Goal: Task Accomplishment & Management: Manage account settings

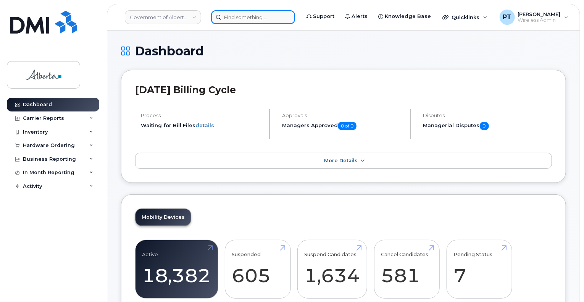
click at [265, 17] on input at bounding box center [253, 17] width 84 height 14
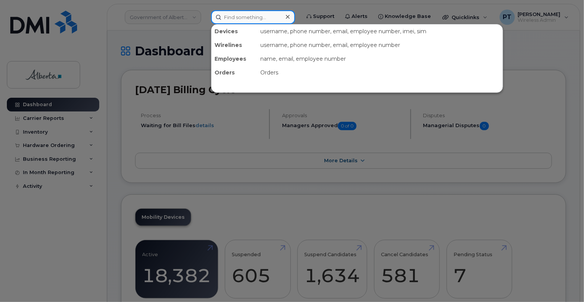
paste input "4034623451"
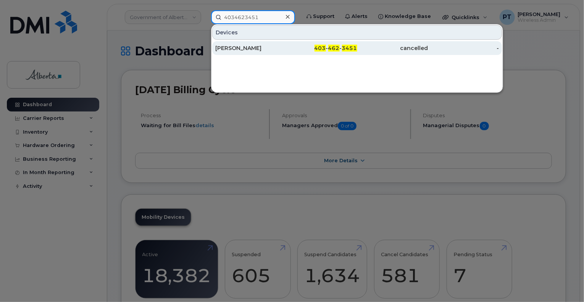
type input "4034623451"
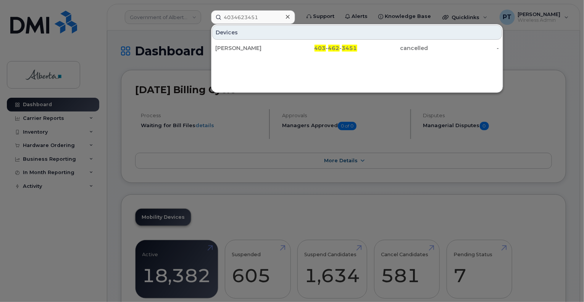
drag, startPoint x: 243, startPoint y: 47, endPoint x: 0, endPoint y: 116, distance: 252.6
click at [243, 47] on div "[PERSON_NAME]" at bounding box center [250, 48] width 71 height 8
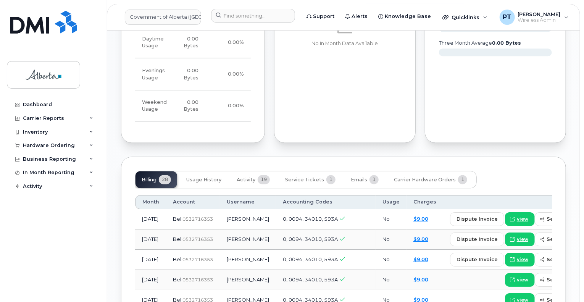
scroll to position [649, 0]
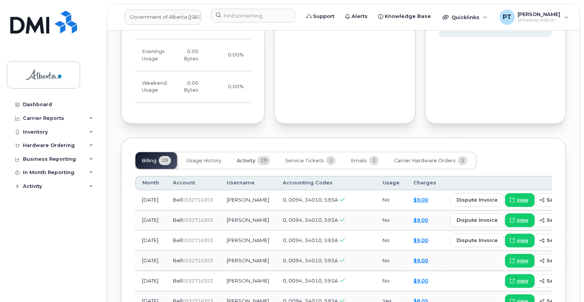
click at [248, 164] on span "Activity" at bounding box center [246, 161] width 19 height 6
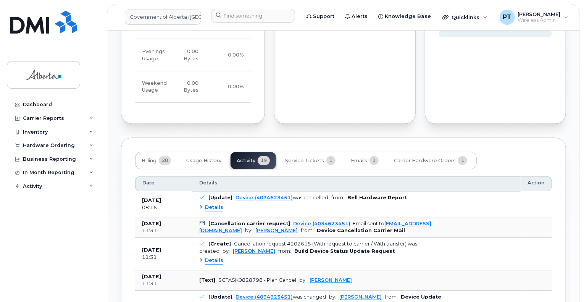
click at [214, 212] on span "Details" at bounding box center [214, 207] width 18 height 7
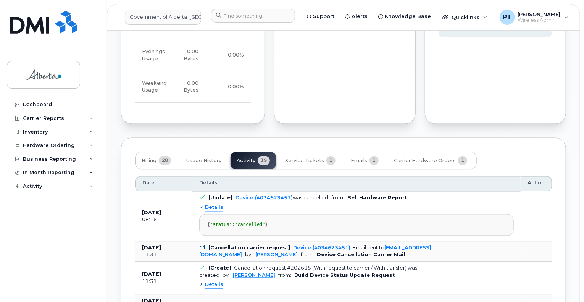
click at [214, 212] on span "Details" at bounding box center [214, 207] width 18 height 7
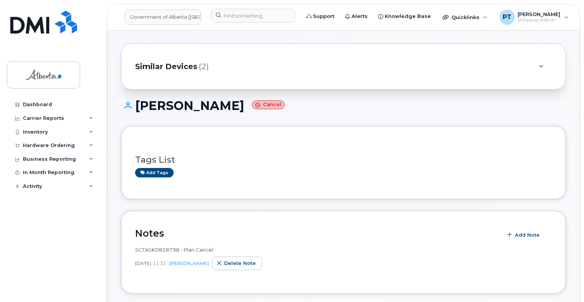
scroll to position [0, 0]
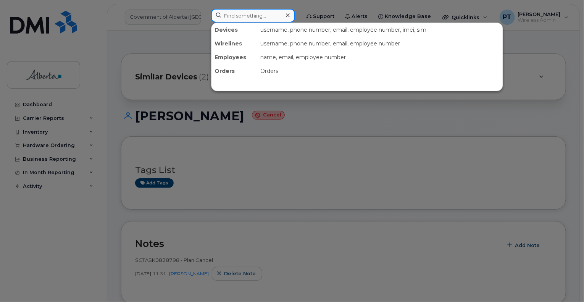
click at [231, 15] on input at bounding box center [253, 16] width 84 height 14
click at [227, 17] on input at bounding box center [253, 16] width 84 height 14
paste input "5872821967"
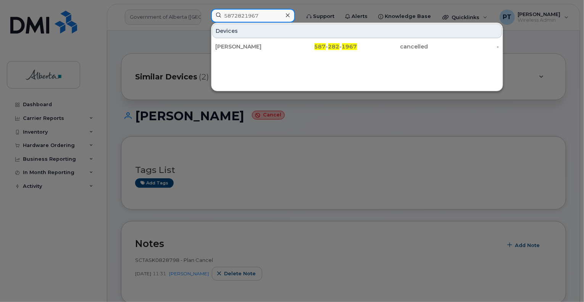
type input "5872821967"
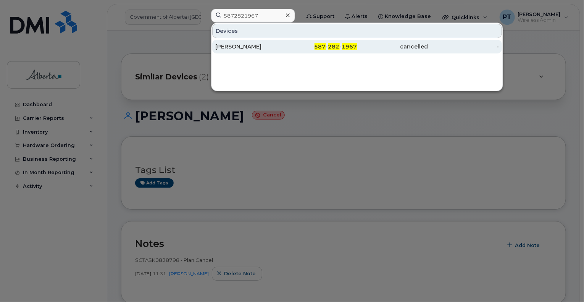
click at [252, 46] on div "Christine Hennel" at bounding box center [250, 47] width 71 height 8
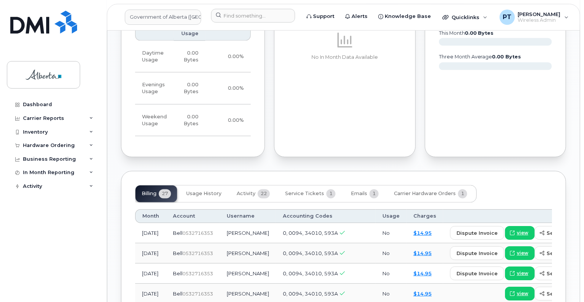
scroll to position [649, 0]
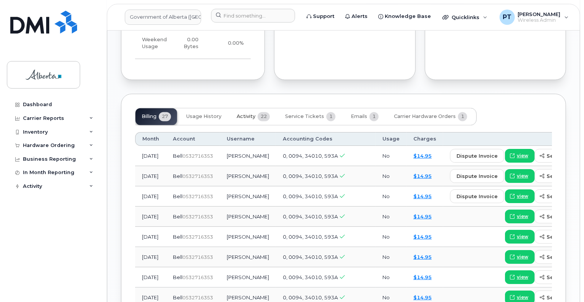
drag, startPoint x: 244, startPoint y: 114, endPoint x: 238, endPoint y: 120, distance: 8.9
click at [244, 114] on span "Activity" at bounding box center [246, 117] width 19 height 6
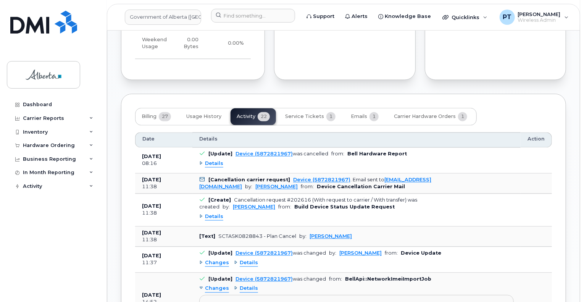
click at [216, 160] on span "Details" at bounding box center [214, 163] width 18 height 7
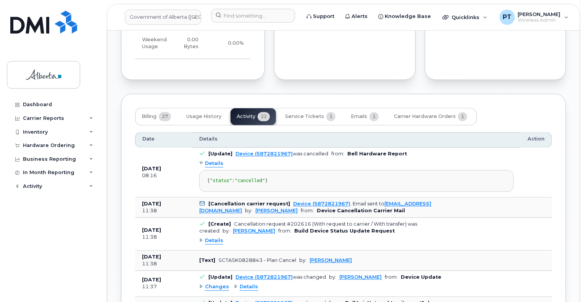
click at [216, 160] on span "Details" at bounding box center [214, 163] width 18 height 7
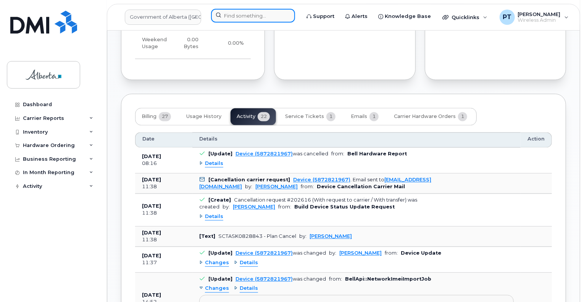
click at [272, 15] on input at bounding box center [253, 16] width 84 height 14
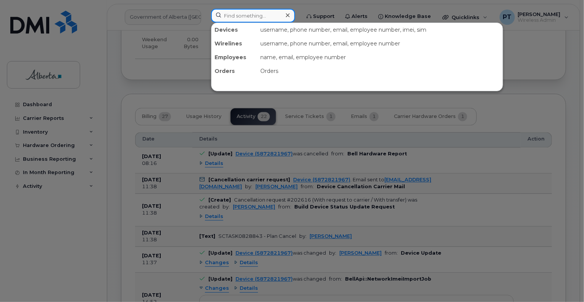
paste input "7804467502"
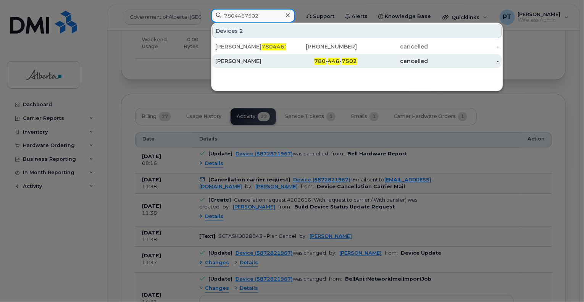
type input "7804467502"
click at [240, 63] on div "Brenda Elder" at bounding box center [250, 61] width 71 height 8
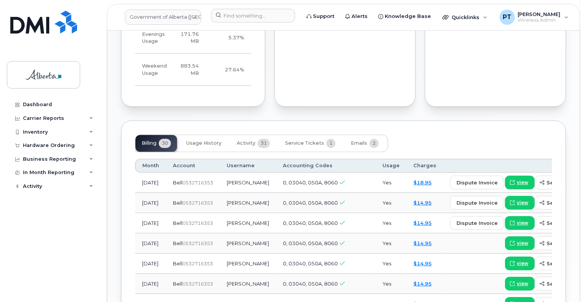
scroll to position [649, 0]
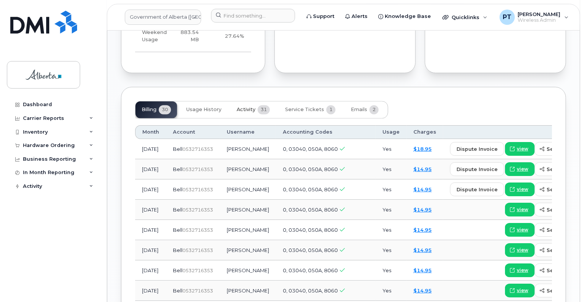
drag, startPoint x: 251, startPoint y: 105, endPoint x: 243, endPoint y: 105, distance: 8.0
click at [251, 107] on span "Activity" at bounding box center [246, 110] width 19 height 6
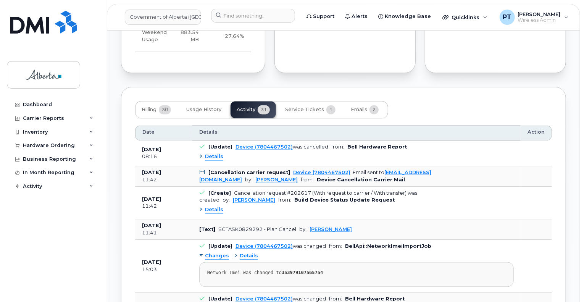
click at [209, 154] on span "Details" at bounding box center [214, 157] width 18 height 7
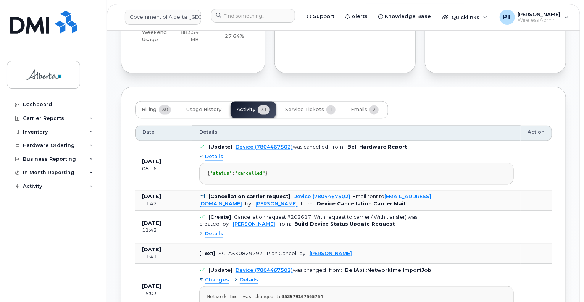
click at [209, 154] on span "Details" at bounding box center [214, 157] width 18 height 7
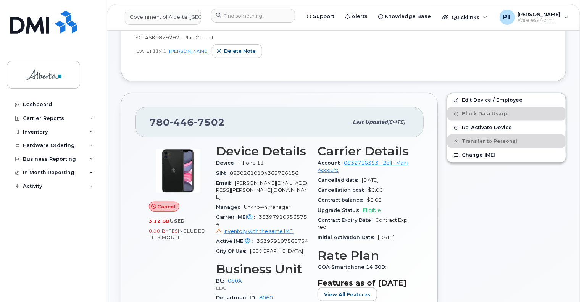
scroll to position [115, 0]
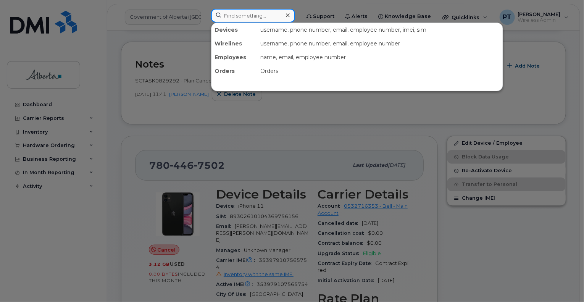
click at [267, 16] on input at bounding box center [253, 16] width 84 height 14
paste input "7802322599"
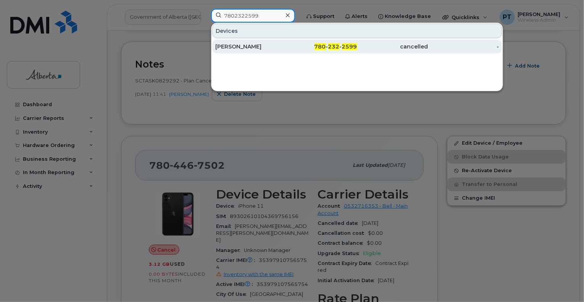
type input "7802322599"
click at [231, 47] on div "Pamela Klebanov" at bounding box center [250, 47] width 71 height 8
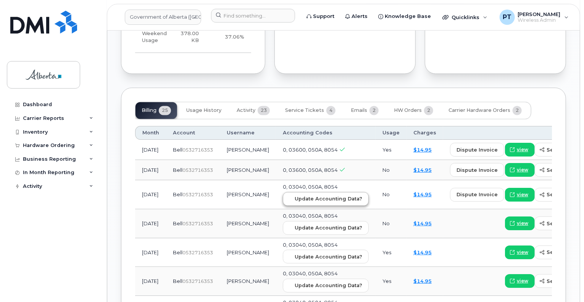
scroll to position [611, 0]
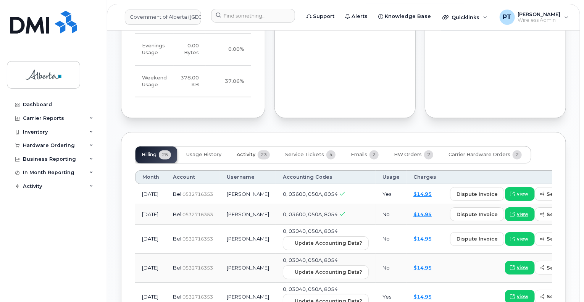
click at [248, 152] on span "Activity" at bounding box center [246, 155] width 19 height 6
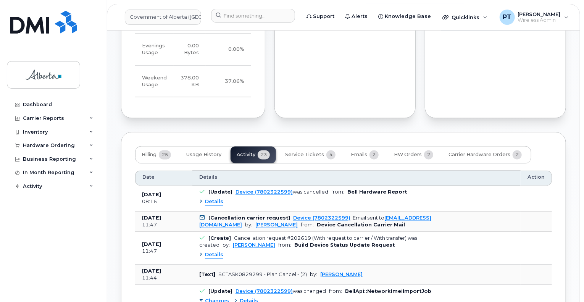
click at [214, 199] on span "Details" at bounding box center [214, 202] width 18 height 7
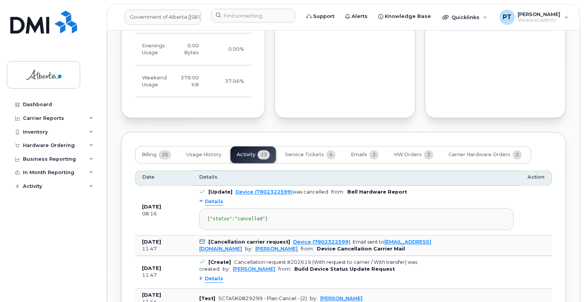
click at [214, 199] on span "Details" at bounding box center [214, 202] width 18 height 7
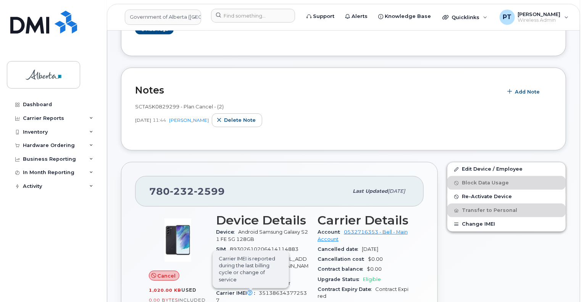
scroll to position [0, 0]
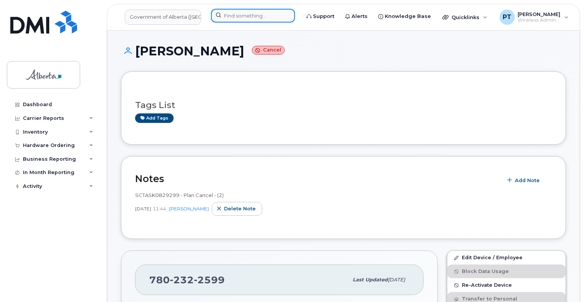
click at [274, 17] on input at bounding box center [253, 16] width 84 height 14
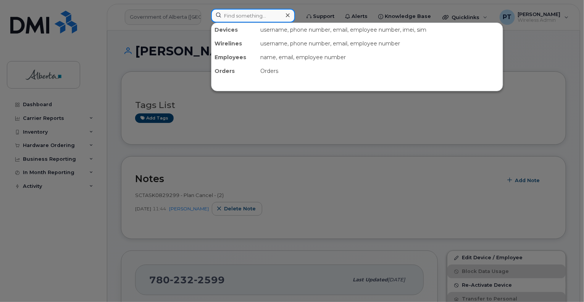
paste input "7808683398"
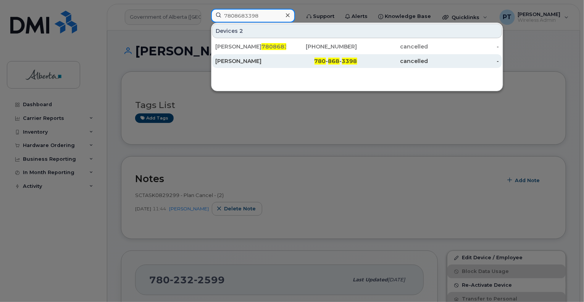
type input "7808683398"
click at [243, 59] on div "[PERSON_NAME]" at bounding box center [250, 61] width 71 height 8
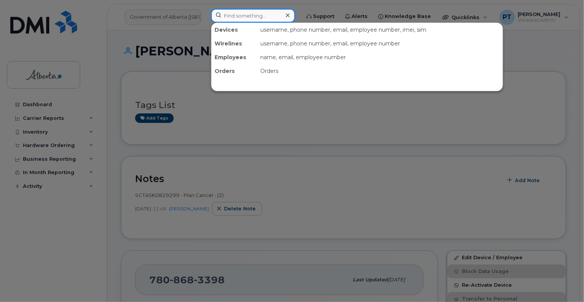
click at [234, 16] on input at bounding box center [253, 16] width 84 height 14
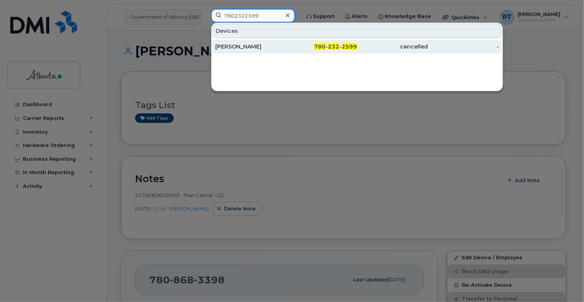
type input "7802322599"
click at [244, 45] on div "[PERSON_NAME]" at bounding box center [250, 47] width 71 height 8
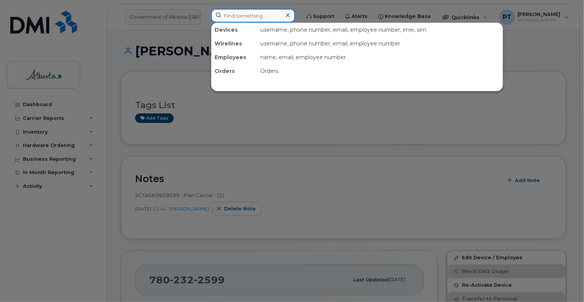
click at [266, 11] on input at bounding box center [253, 16] width 84 height 14
paste input "7808683398"
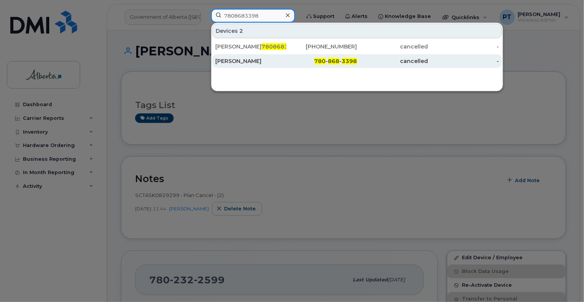
type input "7808683398"
click at [246, 62] on div "[PERSON_NAME]" at bounding box center [250, 61] width 71 height 8
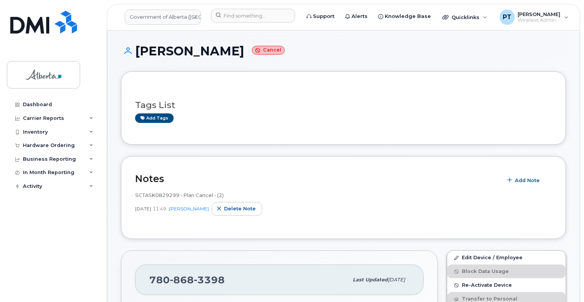
click at [341, 178] on h2 "Notes" at bounding box center [317, 178] width 364 height 11
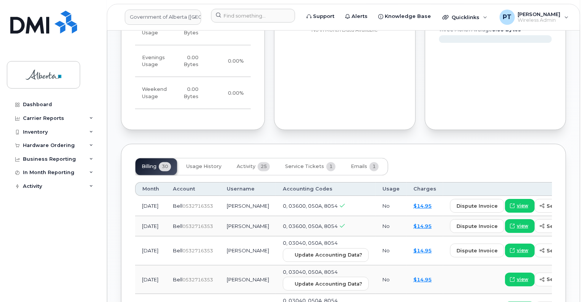
scroll to position [611, 0]
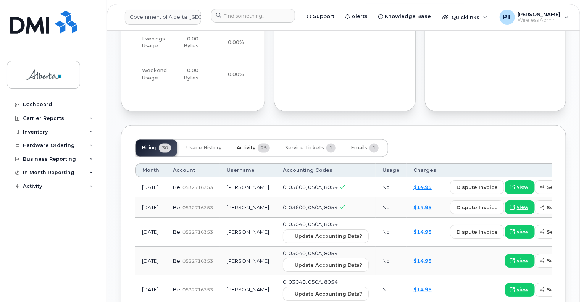
drag, startPoint x: 245, startPoint y: 140, endPoint x: 240, endPoint y: 142, distance: 5.3
click at [245, 145] on span "Activity" at bounding box center [246, 148] width 19 height 6
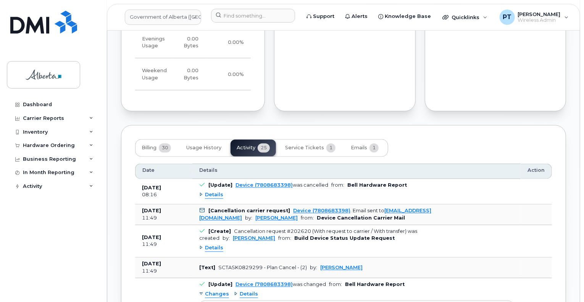
click at [206, 192] on span "Details" at bounding box center [214, 195] width 18 height 7
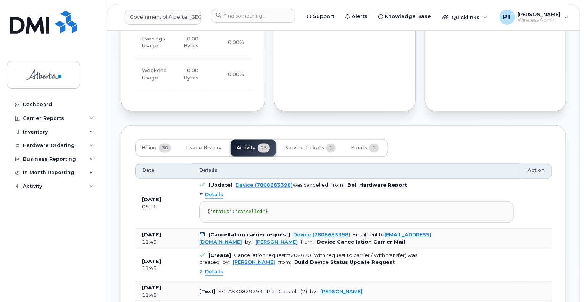
click at [206, 192] on span "Details" at bounding box center [214, 195] width 18 height 7
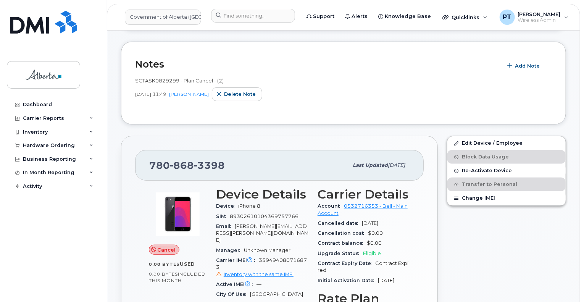
scroll to position [0, 0]
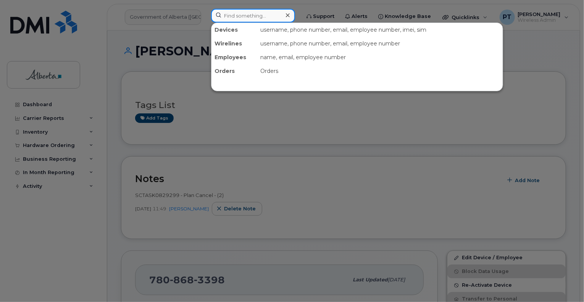
paste input "Millicent Asiedu"
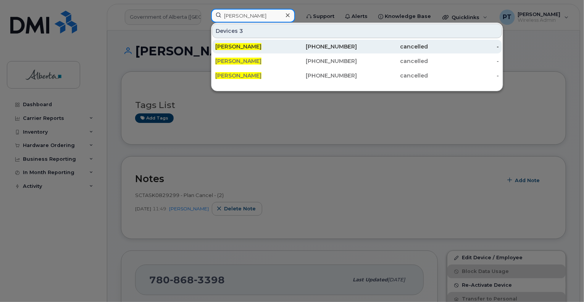
type input "Millicent Asiedu"
click at [244, 47] on span "Millicent Asiedu" at bounding box center [238, 46] width 46 height 7
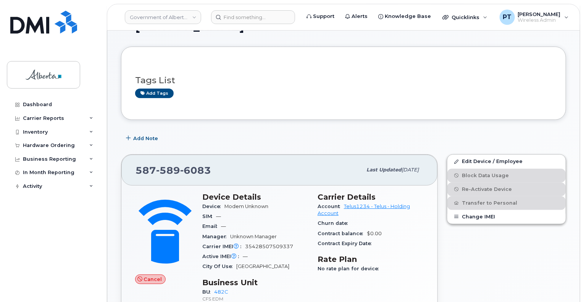
scroll to position [38, 0]
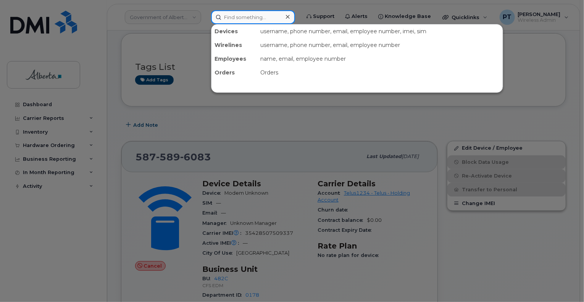
click at [254, 19] on input at bounding box center [253, 17] width 84 height 14
paste input "[PERSON_NAME]"
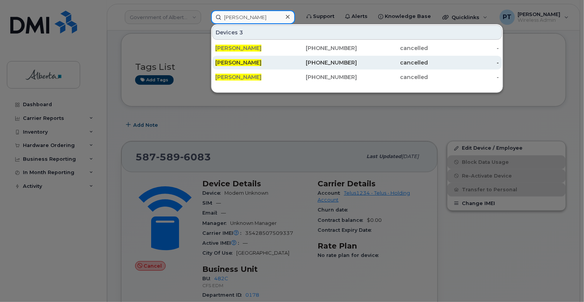
type input "[PERSON_NAME]"
click at [235, 61] on span "[PERSON_NAME]" at bounding box center [238, 62] width 46 height 7
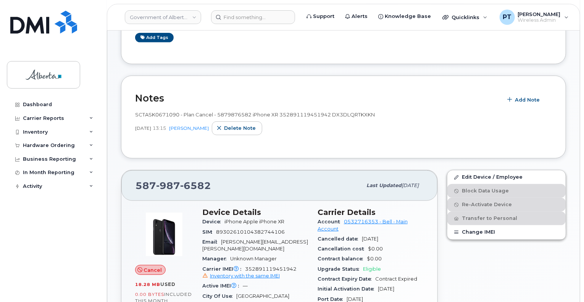
scroll to position [191, 0]
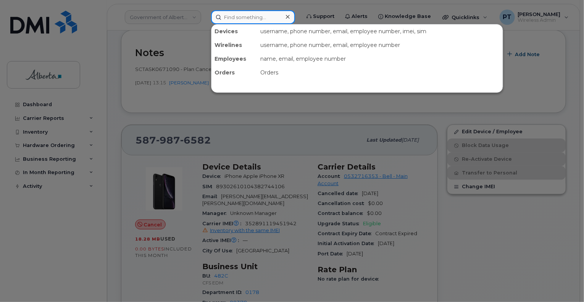
click at [243, 16] on input at bounding box center [253, 17] width 84 height 14
paste input "[PERSON_NAME]"
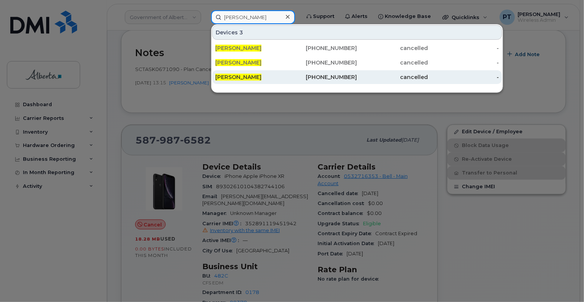
type input "[PERSON_NAME]"
click at [245, 78] on span "[PERSON_NAME]" at bounding box center [238, 77] width 46 height 7
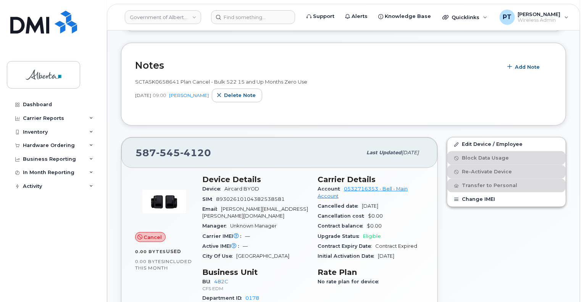
scroll to position [76, 0]
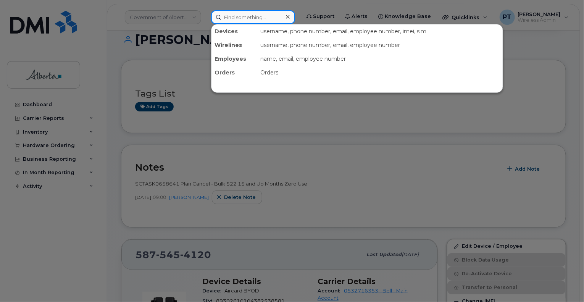
click at [240, 16] on input at bounding box center [253, 17] width 84 height 14
paste input "5873419740"
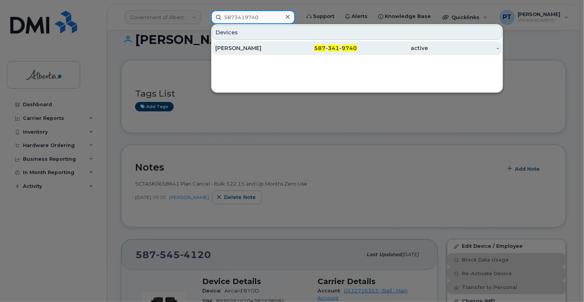
type input "5873419740"
click at [233, 47] on div "[PERSON_NAME]" at bounding box center [250, 48] width 71 height 8
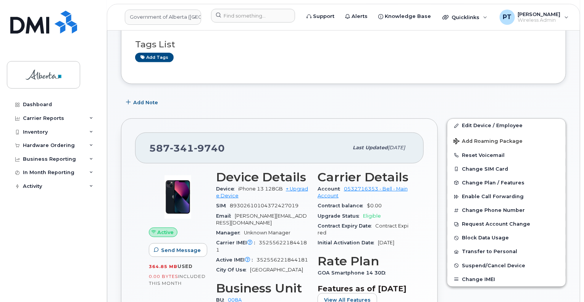
scroll to position [38, 0]
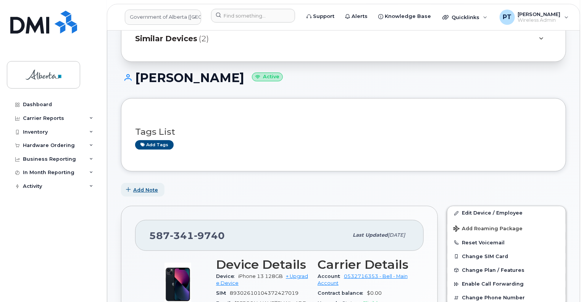
click at [138, 186] on span "Add Note" at bounding box center [145, 189] width 25 height 7
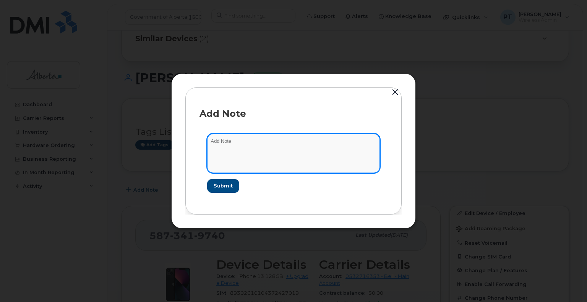
click at [230, 141] on textarea at bounding box center [293, 153] width 173 height 39
paste textarea "SCTASK0830701"
type textarea "SCTASK0830701 - Plan Cancel"
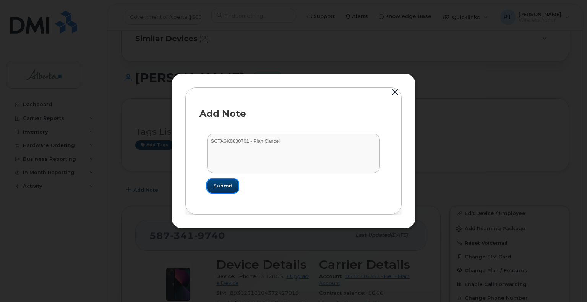
click at [214, 184] on span "Submit" at bounding box center [222, 185] width 19 height 7
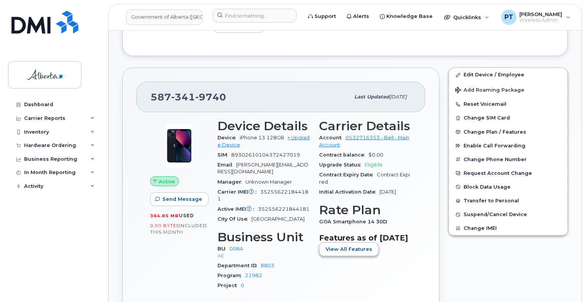
scroll to position [306, 0]
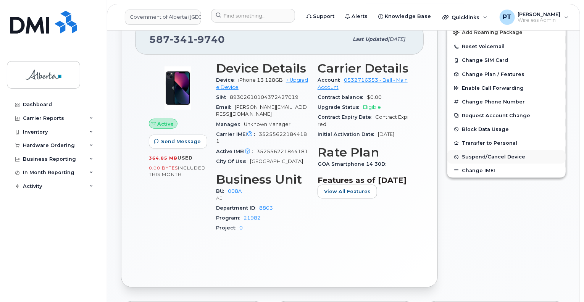
click at [478, 157] on span "Suspend/Cancel Device" at bounding box center [493, 157] width 63 height 6
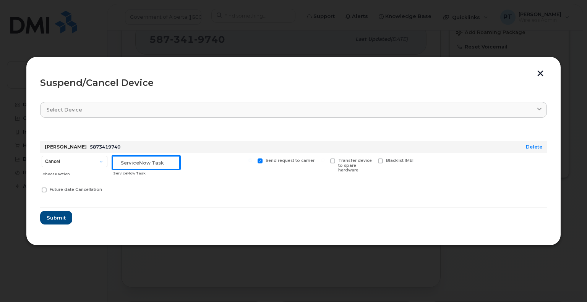
click at [142, 165] on input "text" at bounding box center [146, 163] width 68 height 14
paste input "SCTASK0830701"
type input "SCTASK0830701 Cancel"
click at [334, 162] on span at bounding box center [332, 161] width 5 height 5
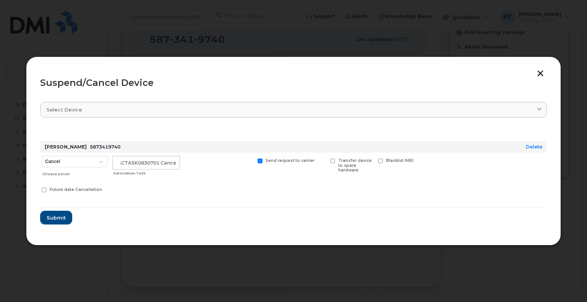
click at [325, 162] on input "Transfer device to spare hardware" at bounding box center [323, 161] width 4 height 4
checkbox input "true"
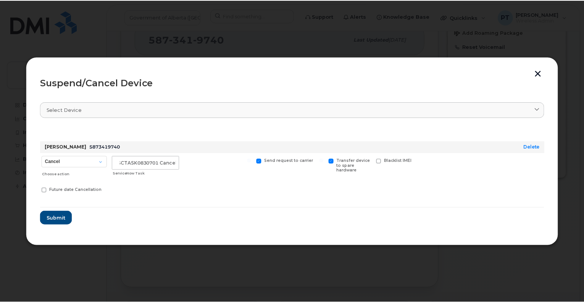
scroll to position [0, 0]
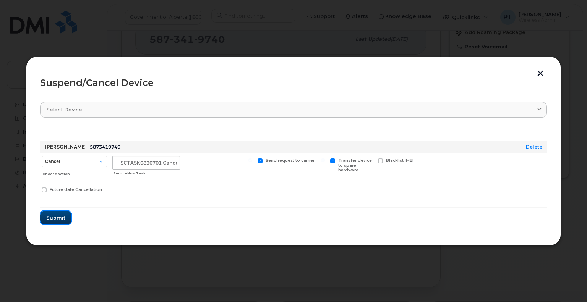
click at [52, 216] on span "Submit" at bounding box center [55, 217] width 19 height 7
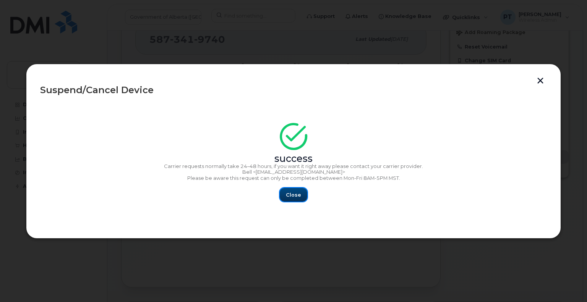
click at [294, 191] on span "Close" at bounding box center [293, 194] width 15 height 7
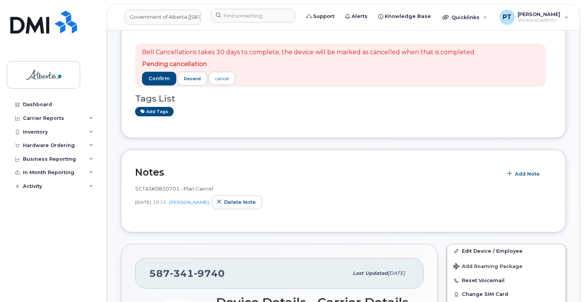
scroll to position [191, 0]
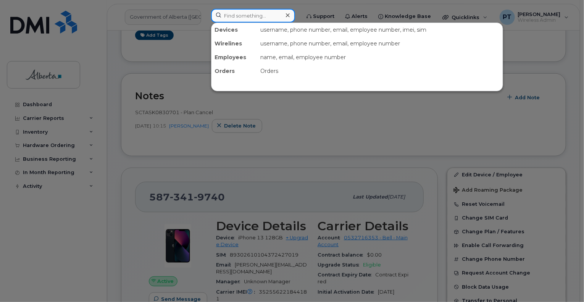
click at [240, 14] on input at bounding box center [253, 16] width 84 height 14
paste input "5873410383"
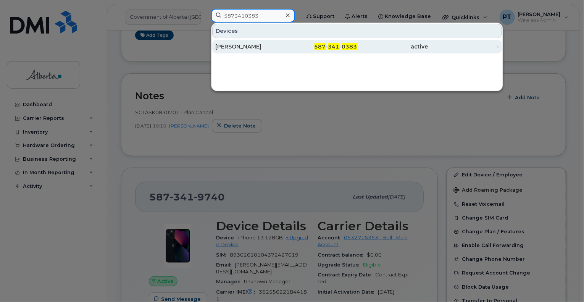
type input "5873410383"
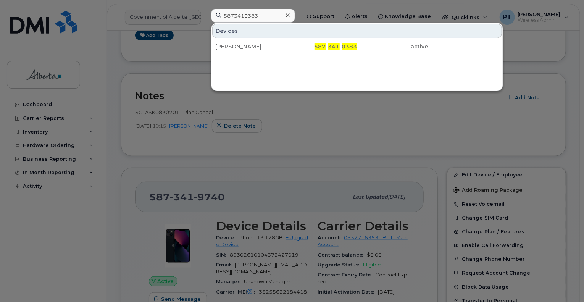
drag, startPoint x: 235, startPoint y: 46, endPoint x: 32, endPoint y: 88, distance: 206.8
click at [235, 47] on div "[PERSON_NAME]" at bounding box center [250, 47] width 71 height 8
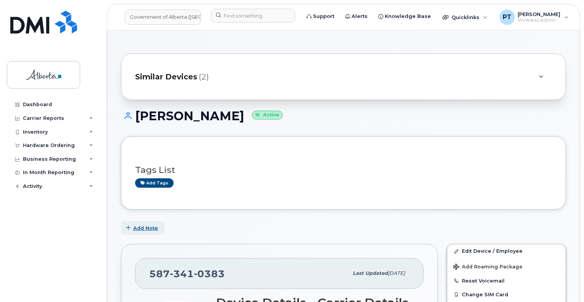
click at [142, 226] on span "Add Note" at bounding box center [145, 228] width 25 height 7
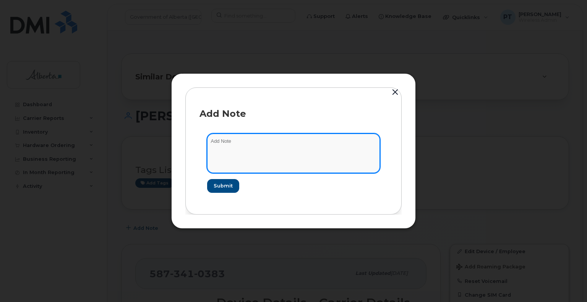
click at [260, 136] on textarea at bounding box center [293, 153] width 173 height 39
paste textarea "SCTASK0830705"
type textarea "SCTASK0830705 - Plan Cancel"
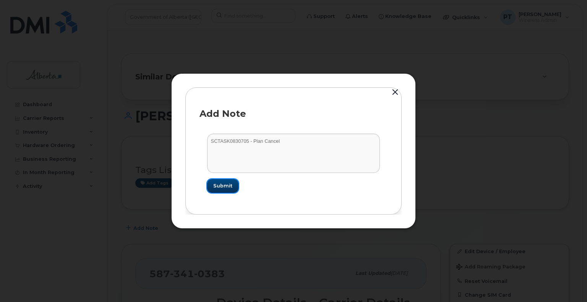
click at [221, 186] on span "Submit" at bounding box center [222, 185] width 19 height 7
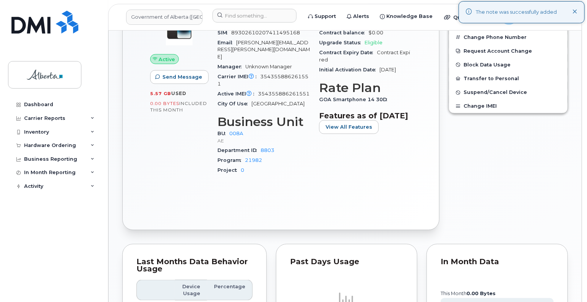
scroll to position [382, 0]
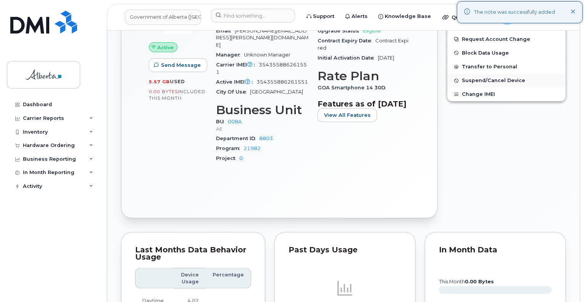
click at [495, 80] on span "Suspend/Cancel Device" at bounding box center [493, 81] width 63 height 6
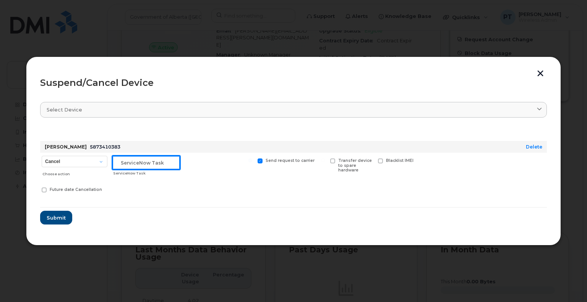
click at [146, 165] on input "text" at bounding box center [146, 163] width 68 height 14
paste input "SCTASK0830705"
type input "SCTASK0830705 Cancel"
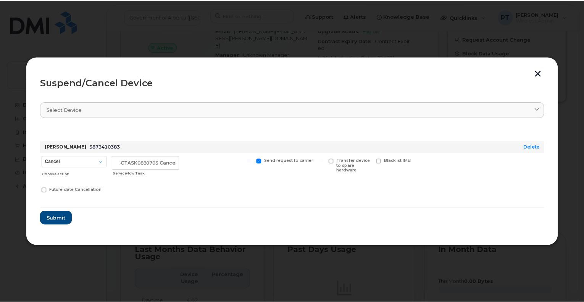
scroll to position [0, 0]
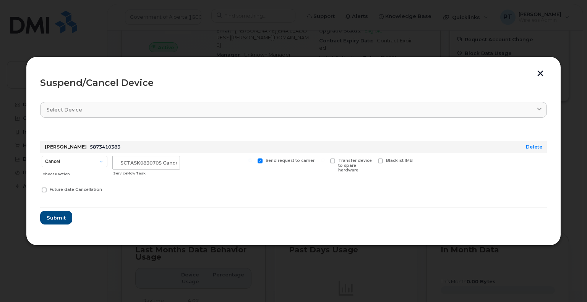
click at [335, 160] on span at bounding box center [332, 161] width 5 height 5
click at [325, 160] on input "Transfer device to spare hardware" at bounding box center [323, 161] width 4 height 4
checkbox input "true"
click at [44, 220] on button "Submit" at bounding box center [55, 218] width 31 height 14
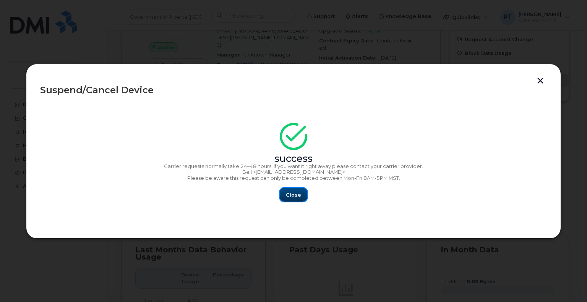
drag, startPoint x: 296, startPoint y: 193, endPoint x: 353, endPoint y: 193, distance: 56.9
click at [297, 193] on span "Close" at bounding box center [293, 194] width 15 height 7
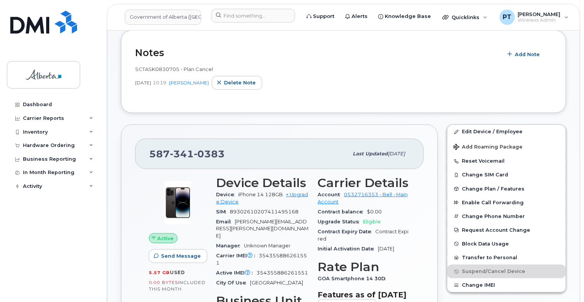
scroll to position [382, 0]
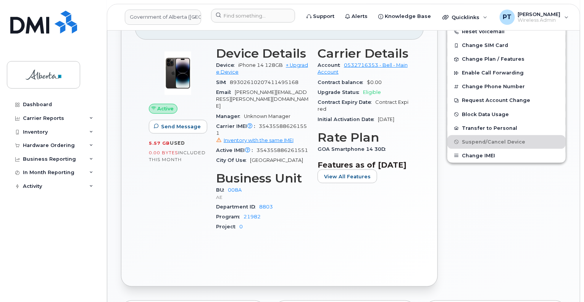
scroll to position [382, 0]
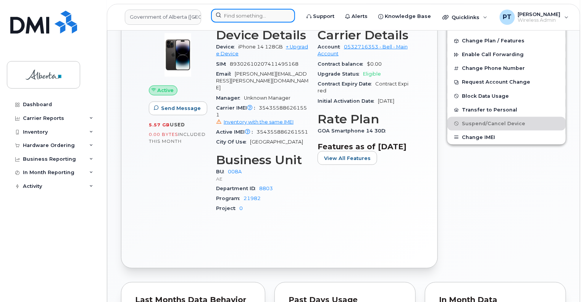
click at [248, 17] on input at bounding box center [253, 16] width 84 height 14
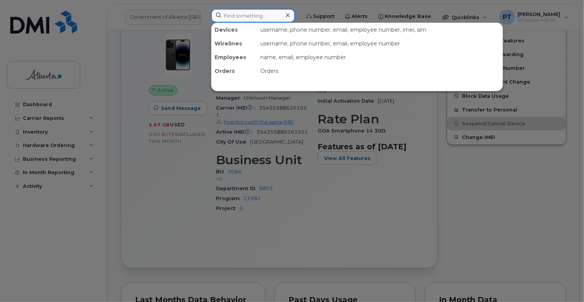
paste input "5879877046"
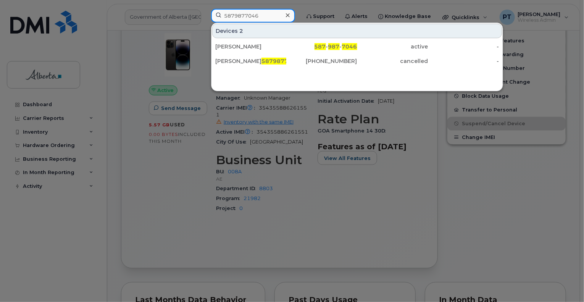
type input "5879877046"
drag, startPoint x: 240, startPoint y: 44, endPoint x: 352, endPoint y: 71, distance: 115.5
click at [240, 44] on div "[PERSON_NAME]" at bounding box center [250, 47] width 71 height 8
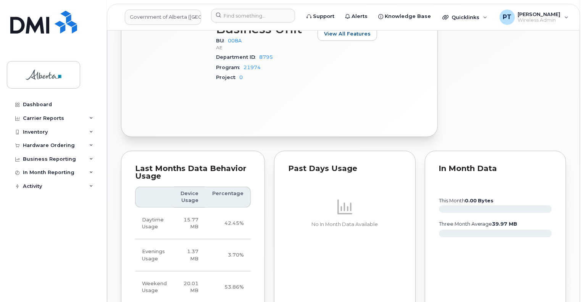
scroll to position [191, 0]
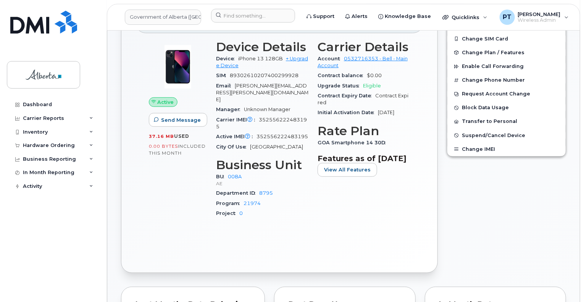
click at [281, 117] on span "352556222483195" at bounding box center [261, 123] width 91 height 13
copy span "352556222483195"
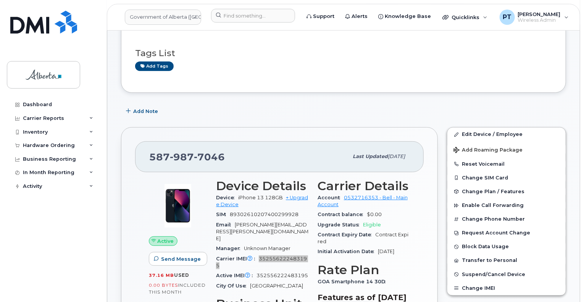
scroll to position [0, 0]
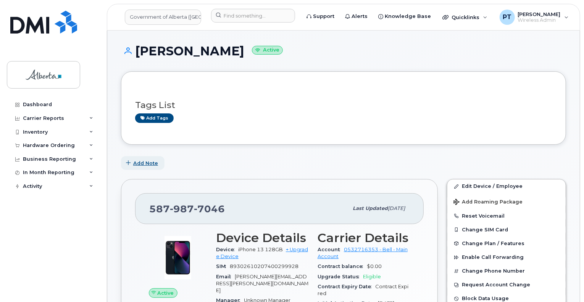
click at [147, 165] on span "Add Note" at bounding box center [145, 163] width 25 height 7
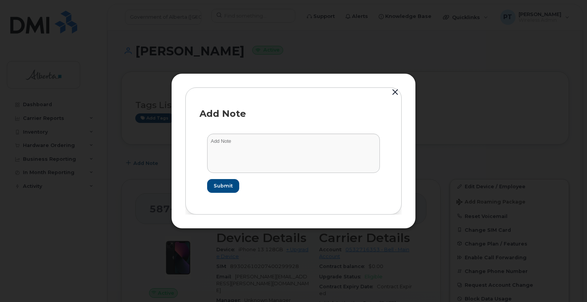
drag, startPoint x: 208, startPoint y: 120, endPoint x: 200, endPoint y: 123, distance: 8.3
click at [207, 123] on div "Add Note" at bounding box center [293, 114] width 188 height 24
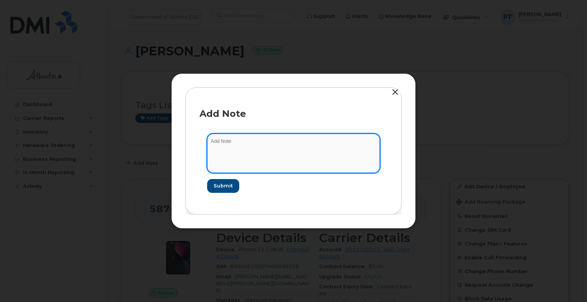
click at [226, 143] on textarea at bounding box center [293, 153] width 173 height 39
paste textarea "SCTASK0830732"
type textarea "SCTASK0830732 - Plan Cancel"
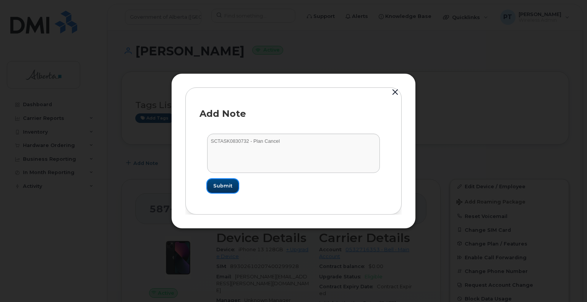
click at [226, 183] on span "Submit" at bounding box center [222, 185] width 19 height 7
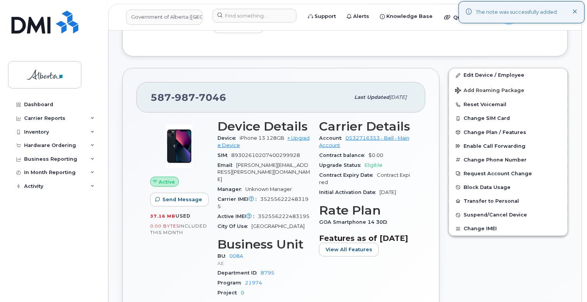
scroll to position [191, 0]
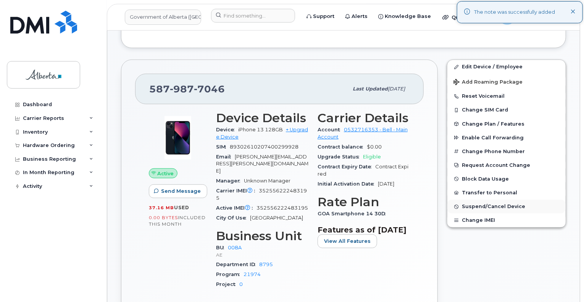
click at [471, 206] on span "Suspend/Cancel Device" at bounding box center [493, 207] width 63 height 6
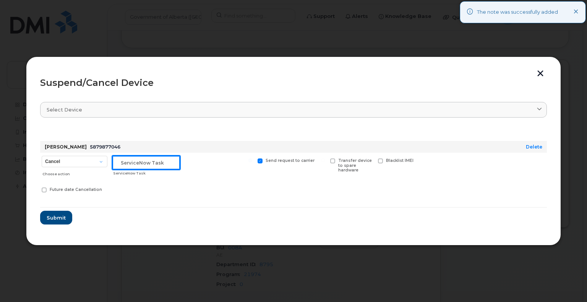
click at [150, 166] on input "text" at bounding box center [146, 163] width 68 height 14
paste input "SCTASK0830732"
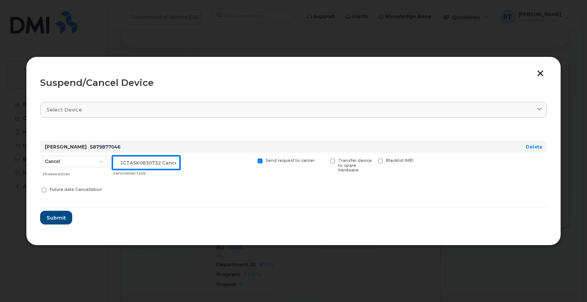
scroll to position [0, 2]
type input "SCTASK0830732 Cancel"
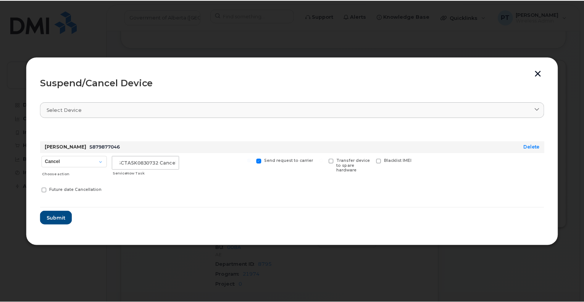
scroll to position [0, 0]
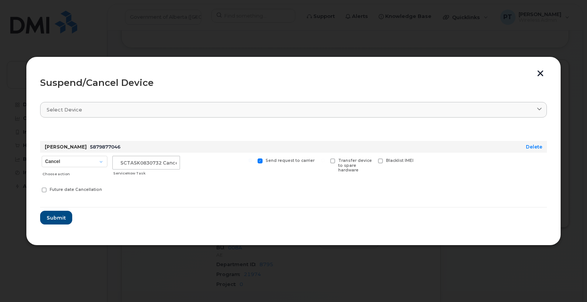
drag, startPoint x: 333, startPoint y: 160, endPoint x: 181, endPoint y: 237, distance: 170.3
click at [330, 162] on span at bounding box center [332, 161] width 5 height 5
click at [325, 162] on input "Transfer device to spare hardware" at bounding box center [323, 161] width 4 height 4
checkbox input "true"
click at [50, 217] on span "Submit" at bounding box center [55, 217] width 19 height 7
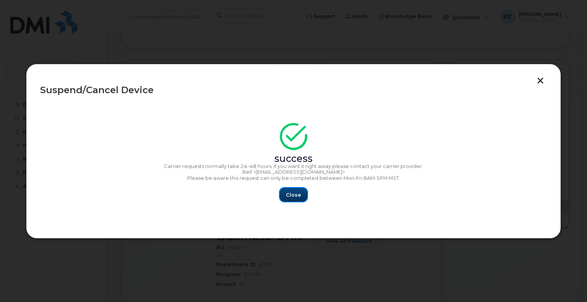
click at [293, 194] on span "Close" at bounding box center [293, 194] width 15 height 7
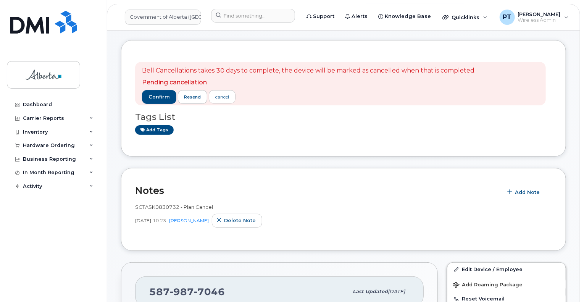
scroll to position [191, 0]
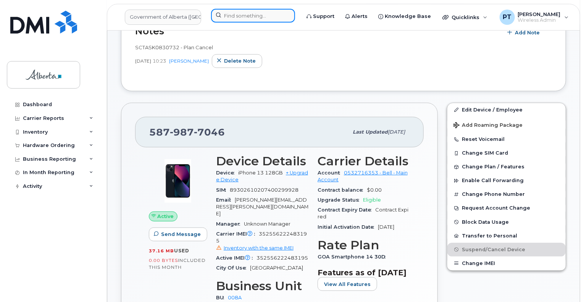
click at [226, 16] on input at bounding box center [253, 16] width 84 height 14
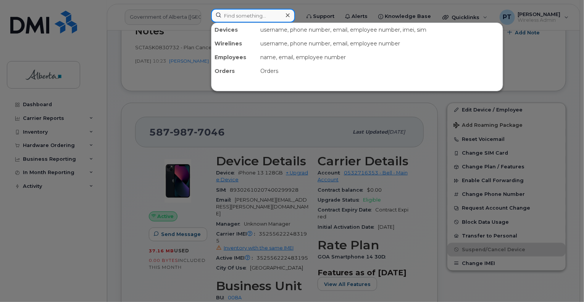
paste input "7806459574"
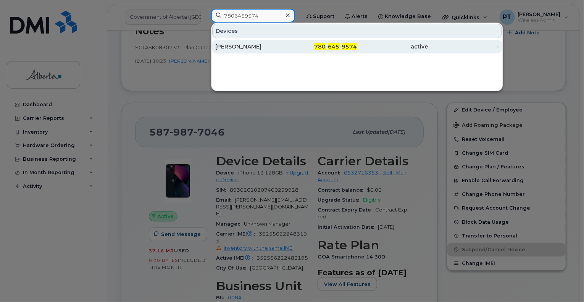
type input "7806459574"
click at [240, 44] on div "[PERSON_NAME]" at bounding box center [250, 47] width 71 height 8
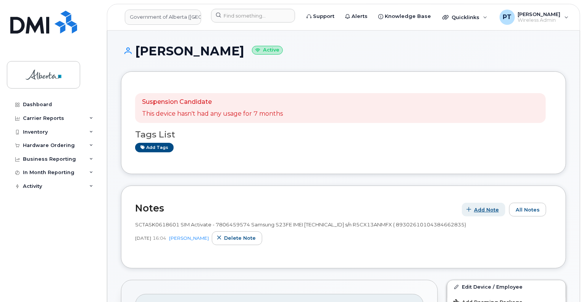
click at [490, 209] on span "Add Note" at bounding box center [486, 209] width 25 height 7
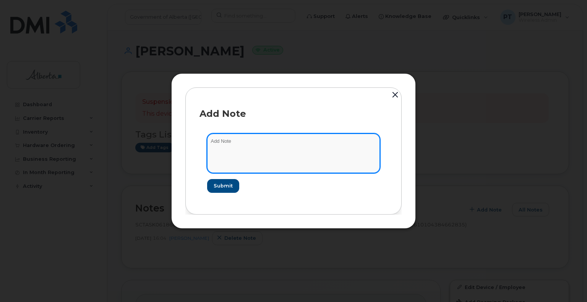
paste textarea "SCTASK0830972"
type textarea "SCTASK0830972 - Plan Cancel"
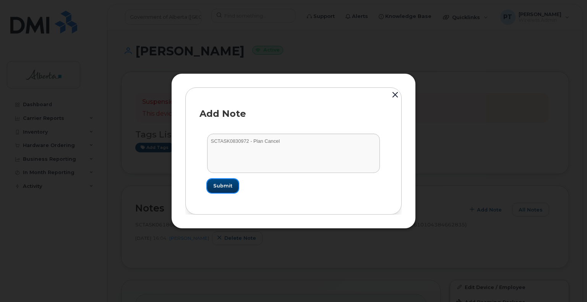
click at [225, 184] on span "Submit" at bounding box center [222, 185] width 19 height 7
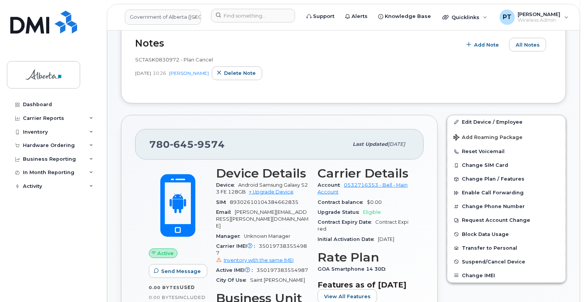
scroll to position [191, 0]
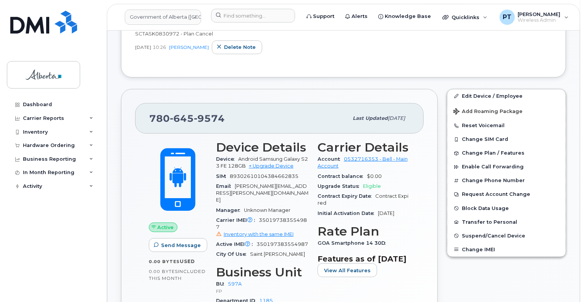
click at [275, 241] on span "350197383554987" at bounding box center [283, 244] width 52 height 6
copy span "350197383554987"
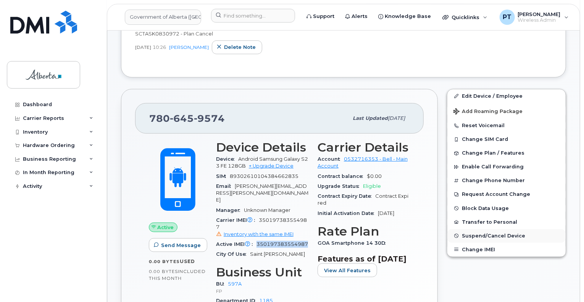
click at [490, 234] on span "Suspend/Cancel Device" at bounding box center [493, 236] width 63 height 6
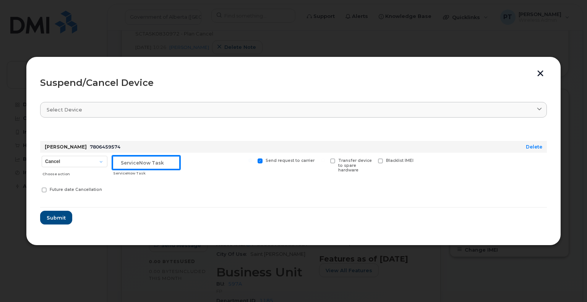
click at [147, 159] on input "text" at bounding box center [146, 163] width 68 height 14
paste input "SCTASK0830972"
type input "SCTASK0830972 Cancel"
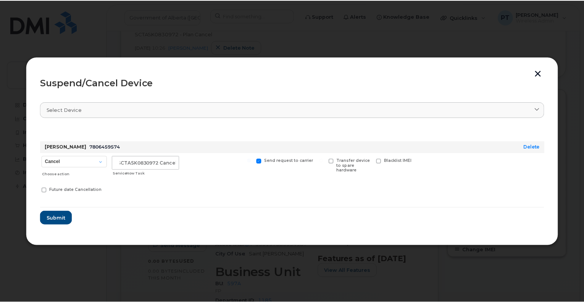
scroll to position [0, 0]
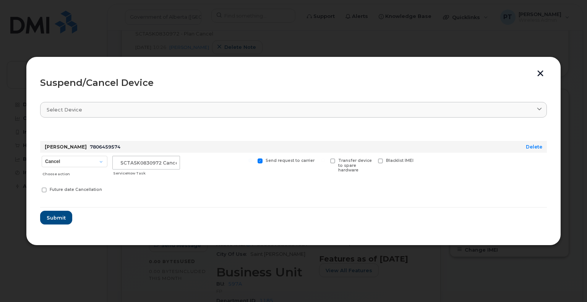
click at [332, 162] on span at bounding box center [332, 161] width 5 height 5
click at [325, 162] on input "Transfer device to spare hardware" at bounding box center [323, 161] width 4 height 4
checkbox input "true"
click at [61, 218] on span "Submit" at bounding box center [55, 217] width 19 height 7
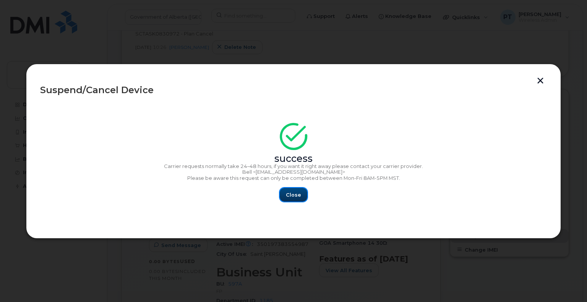
click at [296, 197] on span "Close" at bounding box center [293, 194] width 15 height 7
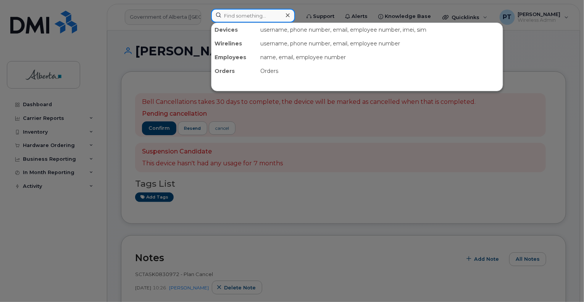
click at [280, 15] on input at bounding box center [253, 16] width 84 height 14
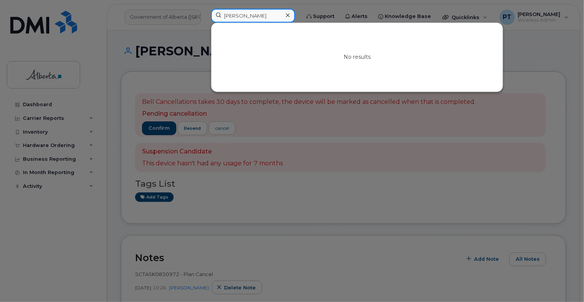
type input "asif bawany"
drag, startPoint x: 295, startPoint y: 14, endPoint x: 286, endPoint y: 14, distance: 9.2
click at [293, 14] on div at bounding box center [287, 15] width 11 height 11
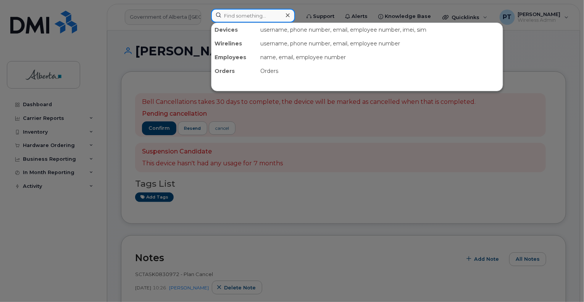
paste input "Asif Bawany"
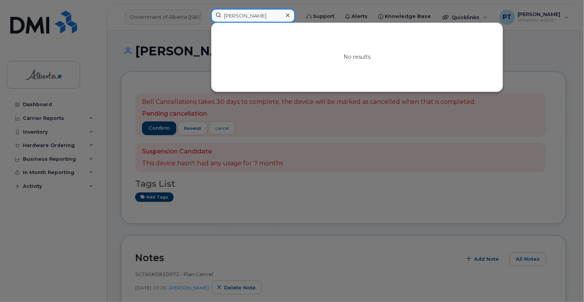
type input "Asif Bawany"
click at [109, 162] on div at bounding box center [292, 151] width 584 height 302
click at [264, 13] on input "Asif Bawany" at bounding box center [253, 16] width 84 height 14
click at [290, 15] on icon at bounding box center [288, 15] width 4 height 6
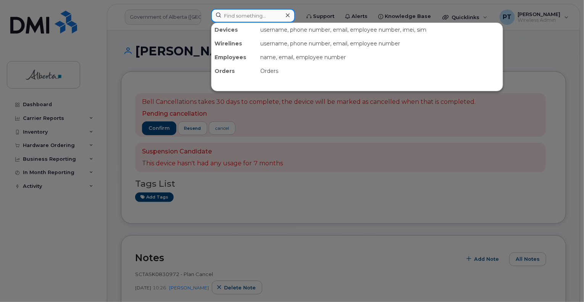
paste input "Elaine Mayo"
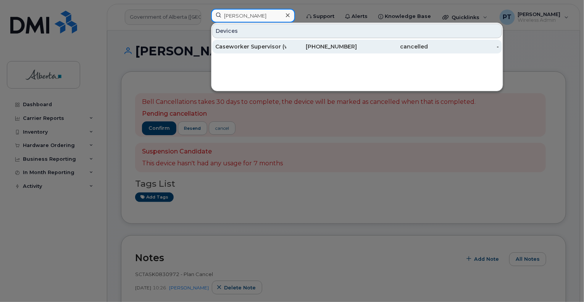
type input "Elaine Mayo"
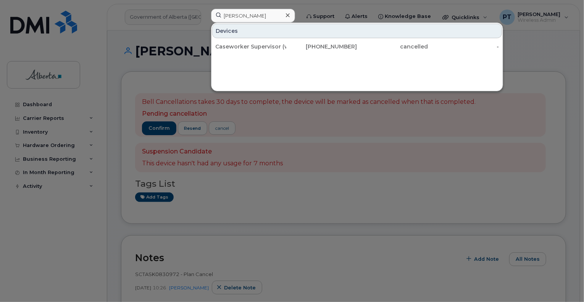
drag, startPoint x: 262, startPoint y: 45, endPoint x: 139, endPoint y: 177, distance: 180.2
click at [262, 45] on div "Caseworker Supervisor (was Elaine Mayo )" at bounding box center [250, 47] width 71 height 8
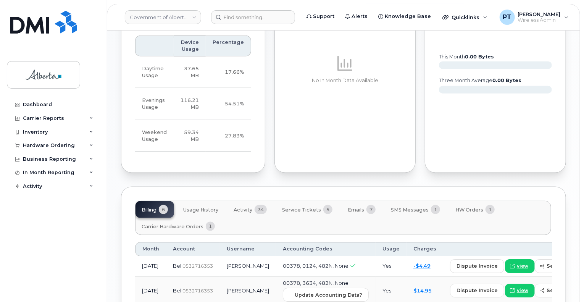
scroll to position [458, 0]
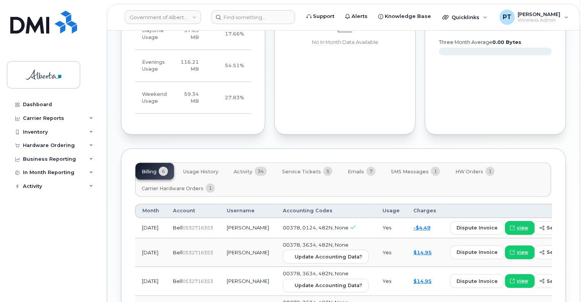
click at [238, 169] on span "Activity" at bounding box center [243, 172] width 19 height 6
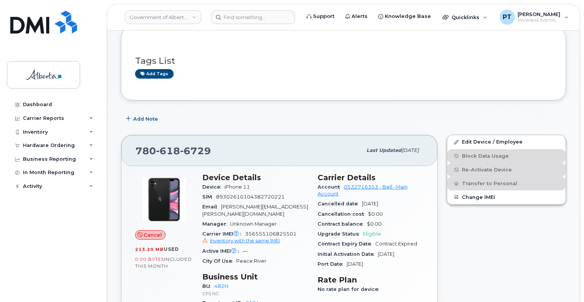
scroll to position [115, 0]
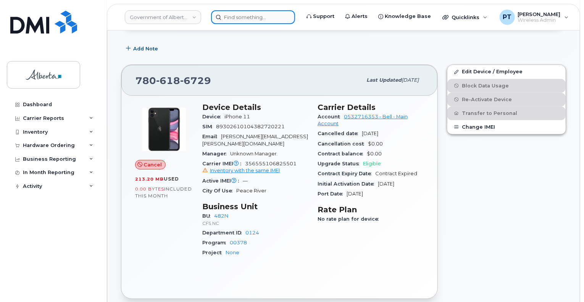
click at [242, 18] on input at bounding box center [253, 17] width 84 height 14
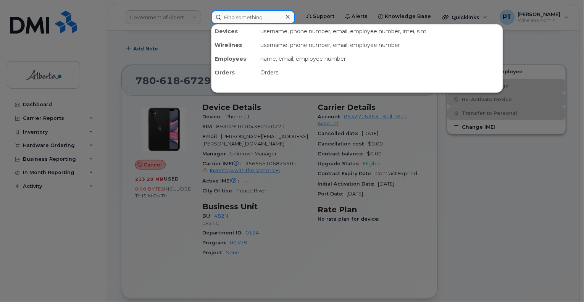
paste input "7802338235"
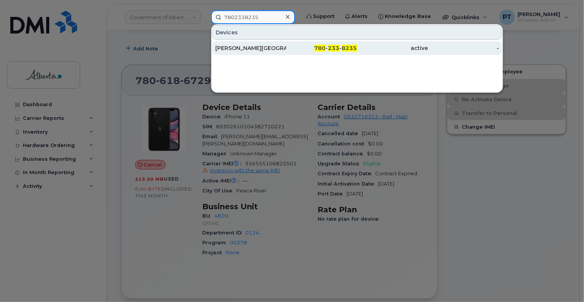
type input "7802338235"
click at [240, 48] on div "Mandy England" at bounding box center [250, 48] width 71 height 8
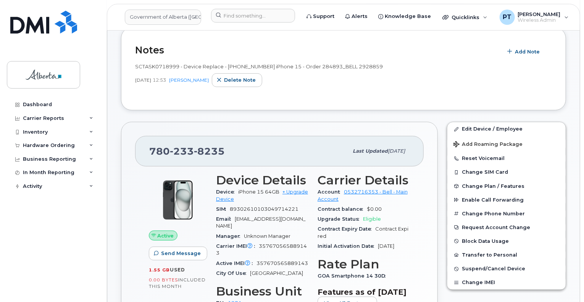
scroll to position [153, 0]
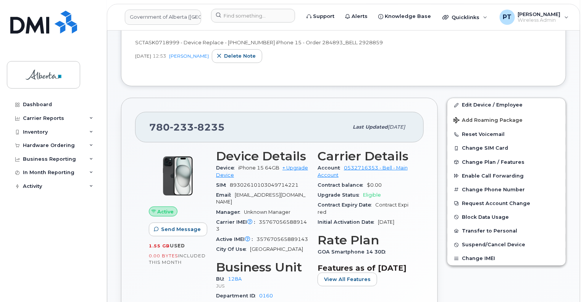
click at [287, 219] on span "357670565889143" at bounding box center [261, 225] width 91 height 13
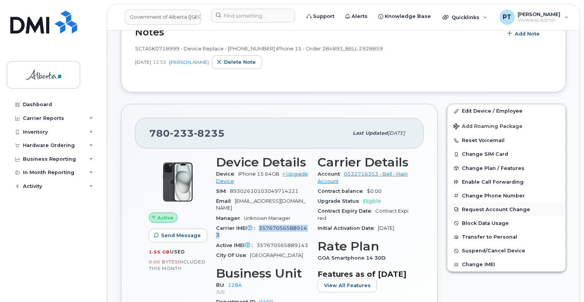
scroll to position [0, 0]
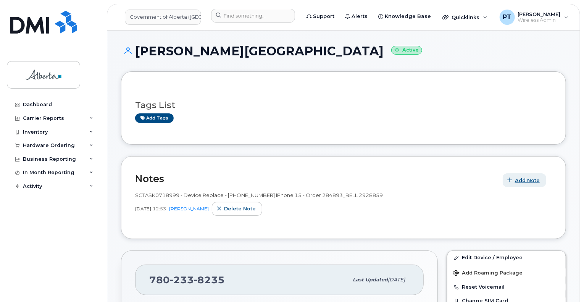
click at [528, 182] on span "Add Note" at bounding box center [527, 180] width 25 height 7
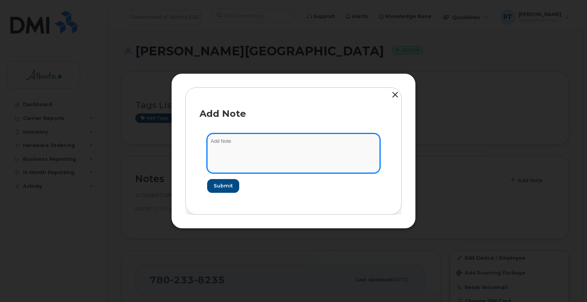
click at [258, 147] on textarea at bounding box center [293, 153] width 173 height 39
paste textarea "SCTASK0830500"
type textarea "SCTASK0830500 - Plan Suspend"
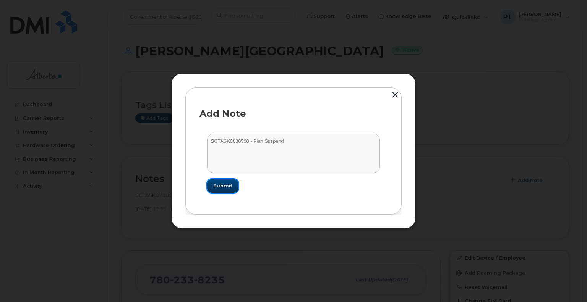
click at [222, 186] on span "Submit" at bounding box center [222, 185] width 19 height 7
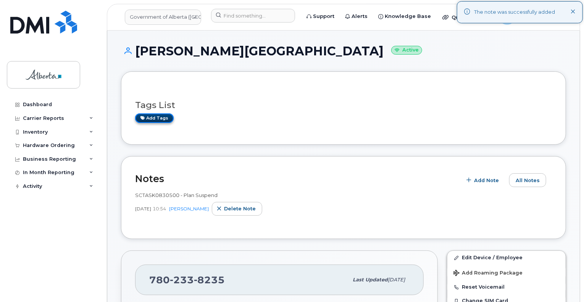
click at [151, 117] on link "Add tags" at bounding box center [154, 118] width 39 height 10
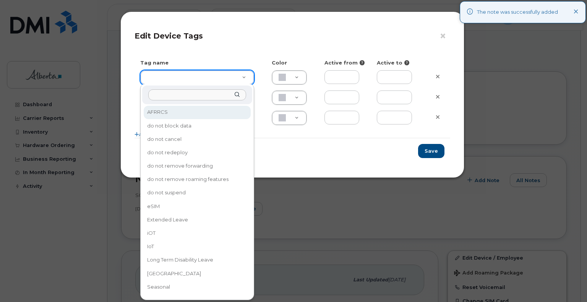
drag, startPoint x: 225, startPoint y: 78, endPoint x: 223, endPoint y: 97, distance: 19.6
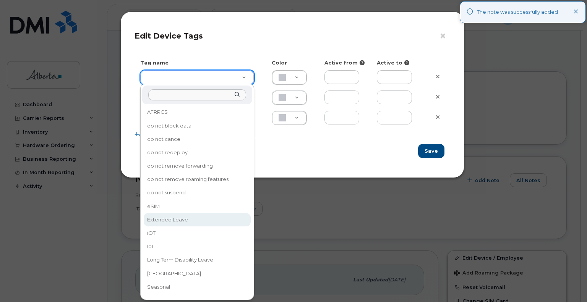
type input "Extended Leave"
type input "F8C6C8"
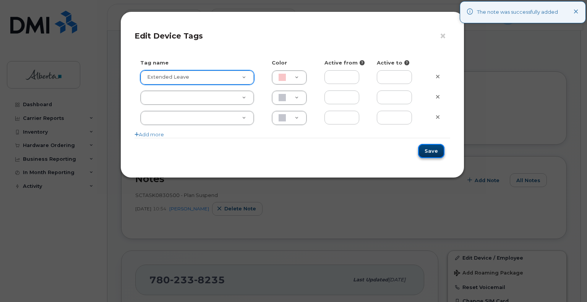
click at [426, 154] on button "Save" at bounding box center [431, 151] width 26 height 14
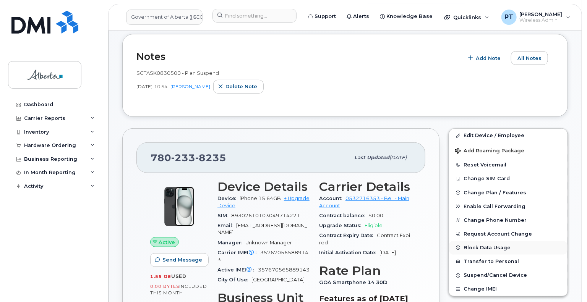
scroll to position [153, 0]
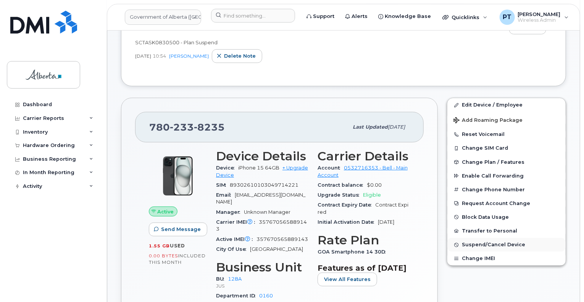
click at [490, 245] on span "Suspend/Cancel Device" at bounding box center [493, 245] width 63 height 6
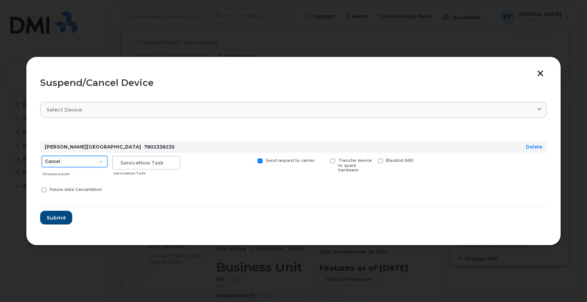
drag, startPoint x: 90, startPoint y: 159, endPoint x: 87, endPoint y: 165, distance: 6.3
click at [90, 159] on select "Cancel Suspend - Extend Suspension Suspend - Reduced Rate Suspend - Lost Device…" at bounding box center [75, 161] width 66 height 11
select select "[object Object]"
click at [42, 156] on select "Cancel Suspend - Extend Suspension Suspend - Reduced Rate Suspend - Lost Device…" at bounding box center [75, 161] width 66 height 11
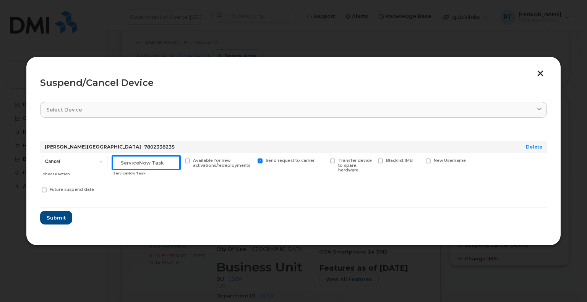
click at [136, 162] on input "text" at bounding box center [146, 163] width 68 height 14
paste input "SCTASK0830500"
type input "SCTASK0830500 Suspend"
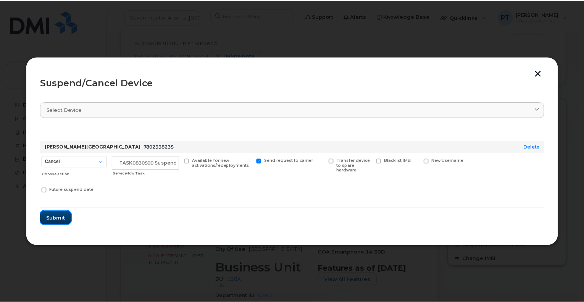
scroll to position [0, 0]
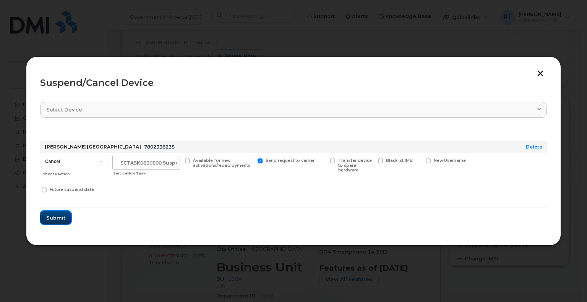
click at [63, 220] on span "Submit" at bounding box center [55, 217] width 19 height 7
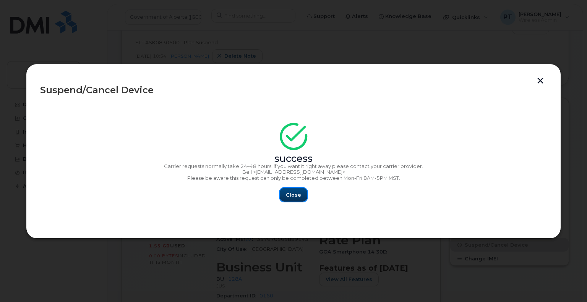
drag, startPoint x: 295, startPoint y: 195, endPoint x: 289, endPoint y: 180, distance: 16.5
click at [295, 196] on span "Close" at bounding box center [293, 194] width 15 height 7
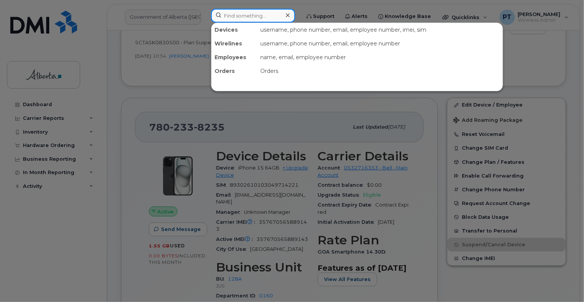
click at [246, 15] on input at bounding box center [253, 16] width 84 height 14
paste input "7807170218"
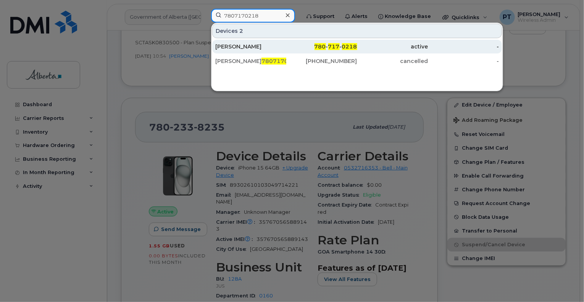
type input "7807170218"
click at [239, 47] on div "[PERSON_NAME]" at bounding box center [250, 47] width 71 height 8
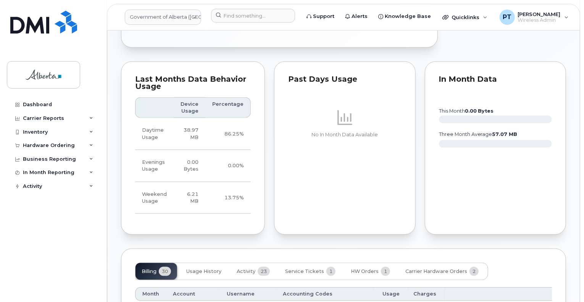
scroll to position [420, 0]
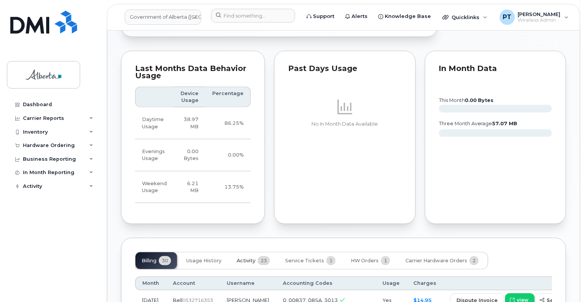
click at [246, 264] on span "Activity" at bounding box center [246, 261] width 19 height 6
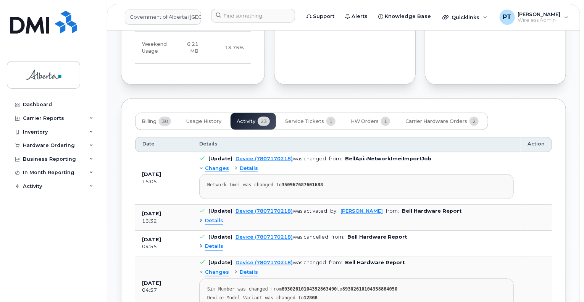
scroll to position [573, 0]
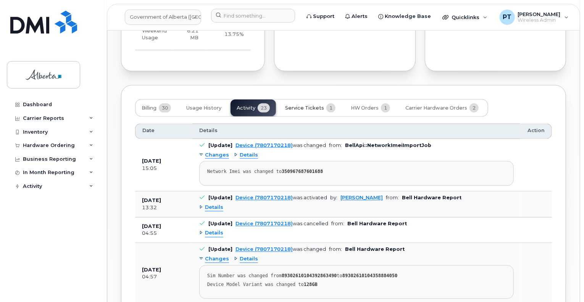
click at [296, 111] on span "Service Tickets" at bounding box center [304, 108] width 39 height 6
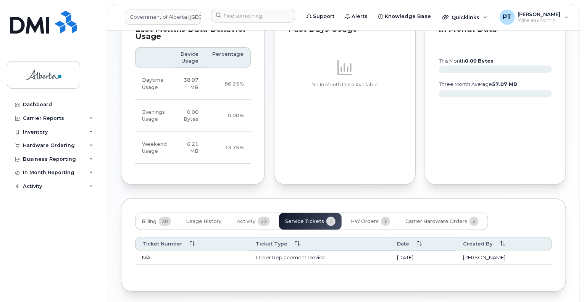
scroll to position [493, 0]
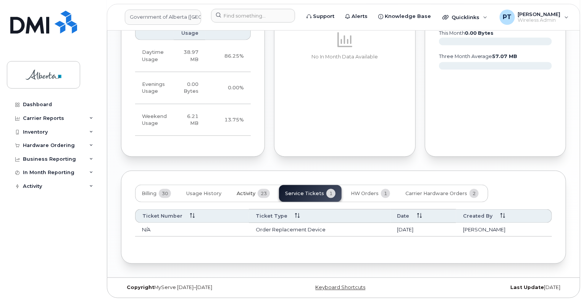
click at [248, 196] on span "Activity" at bounding box center [246, 194] width 19 height 6
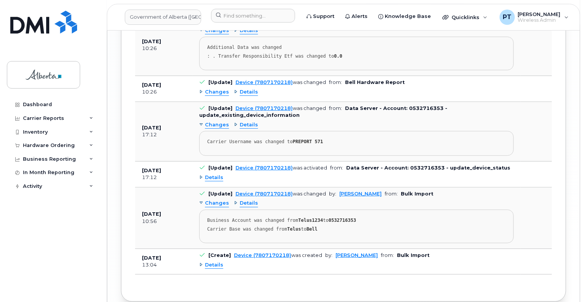
scroll to position [1531, 0]
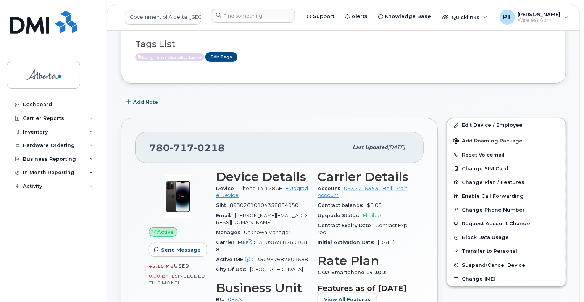
scroll to position [0, 0]
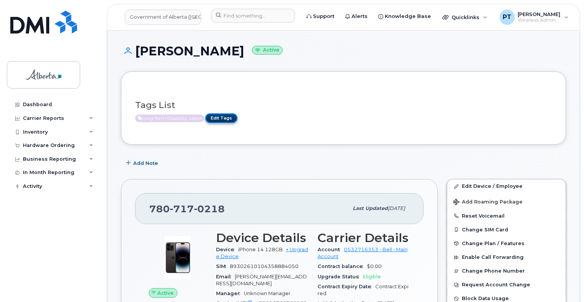
click at [223, 117] on link "Edit Tags" at bounding box center [222, 118] width 32 height 10
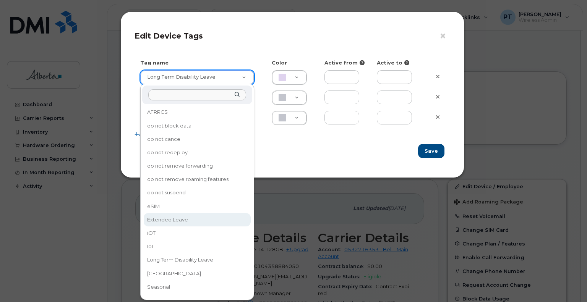
type input "Extended Leave"
type input "F8C6C8"
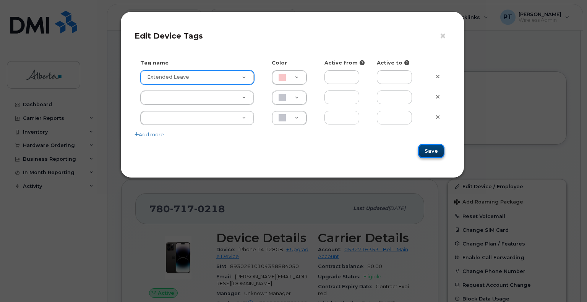
click at [428, 152] on button "Save" at bounding box center [431, 151] width 26 height 14
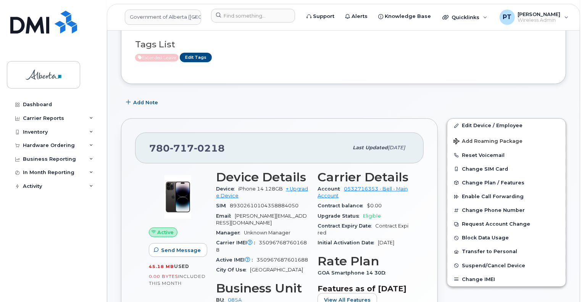
scroll to position [76, 0]
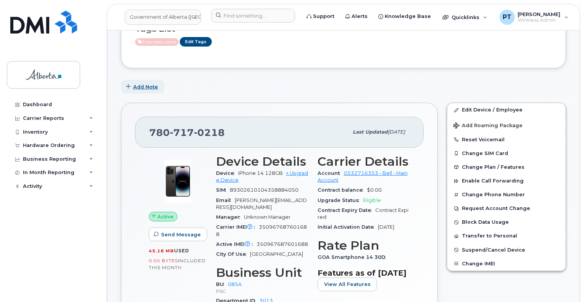
click at [147, 86] on span "Add Note" at bounding box center [145, 86] width 25 height 7
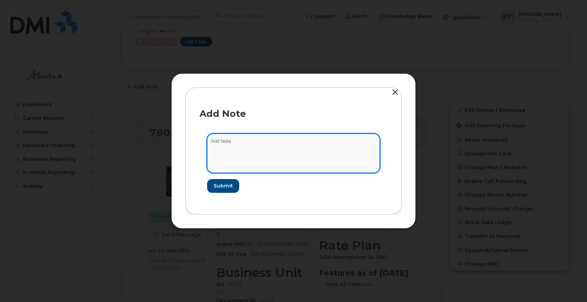
click at [254, 147] on textarea at bounding box center [293, 153] width 173 height 39
drag, startPoint x: 582, startPoint y: 125, endPoint x: 239, endPoint y: 139, distance: 342.9
click at [240, 139] on textarea at bounding box center [293, 153] width 173 height 39
paste textarea "7807170218"
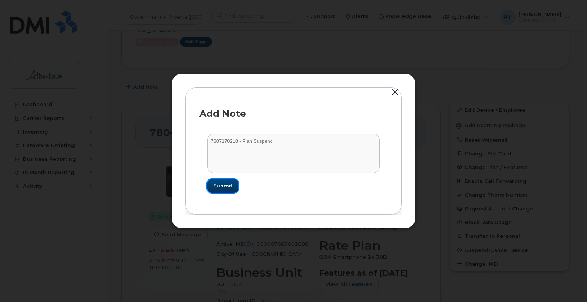
drag, startPoint x: 223, startPoint y: 183, endPoint x: 227, endPoint y: 186, distance: 4.1
click at [227, 194] on form "7807170218 - Plan Suspend Submit" at bounding box center [293, 163] width 188 height 74
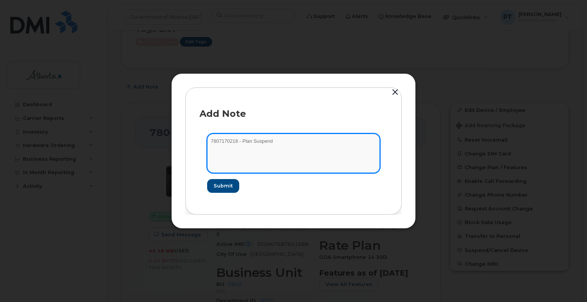
click at [222, 140] on textarea "7807170218 - Plan Suspend" at bounding box center [293, 153] width 173 height 39
paste textarea "SCTASK0830791"
type textarea "SCTASK0830791 - Plan Suspend"
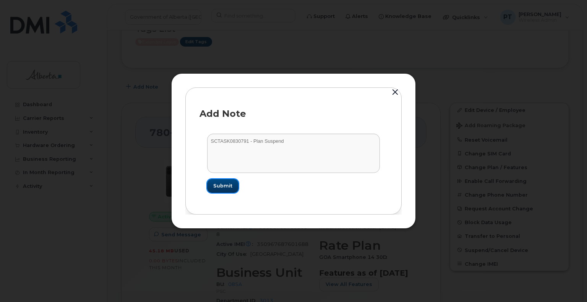
click at [218, 186] on span "Submit" at bounding box center [222, 185] width 19 height 7
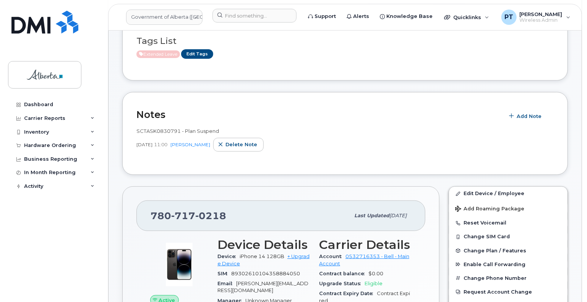
scroll to position [153, 0]
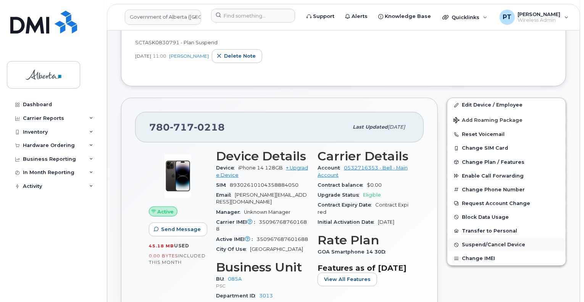
click at [479, 244] on span "Suspend/Cancel Device" at bounding box center [493, 245] width 63 height 6
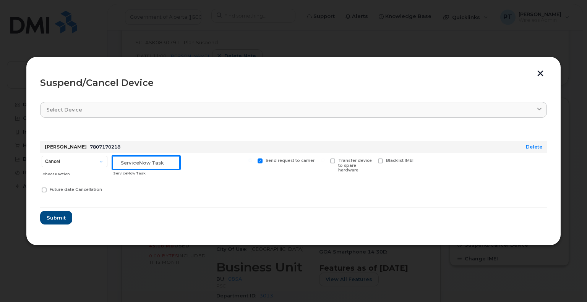
click at [151, 162] on input "text" at bounding box center [146, 163] width 68 height 14
paste input "SCTASK0830791"
type input "SCTASK0830791 Suspend"
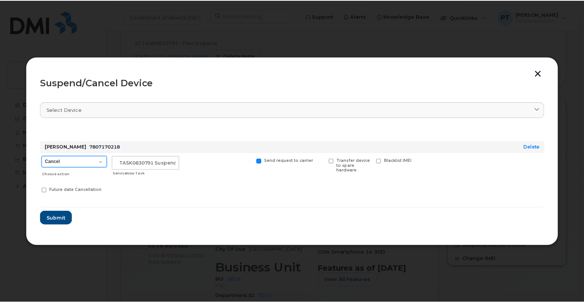
scroll to position [0, 0]
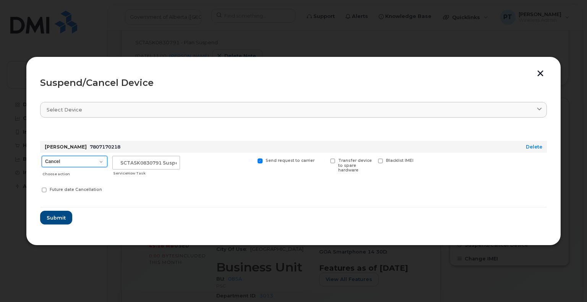
click at [47, 162] on select "Cancel Suspend - Extend Suspension Suspend - Reduced Rate Suspend - Lost Device…" at bounding box center [75, 161] width 66 height 11
select select "[object Object]"
click at [42, 156] on select "Cancel Suspend - Extend Suspension Suspend - Reduced Rate Suspend - Lost Device…" at bounding box center [75, 161] width 66 height 11
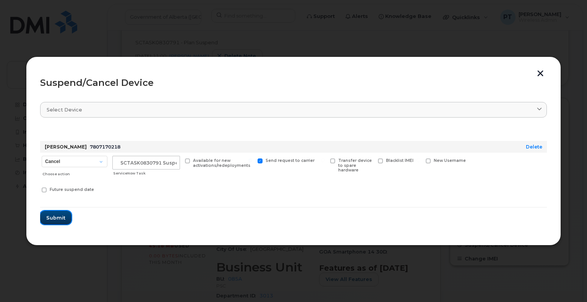
click at [47, 221] on span "Submit" at bounding box center [55, 217] width 19 height 7
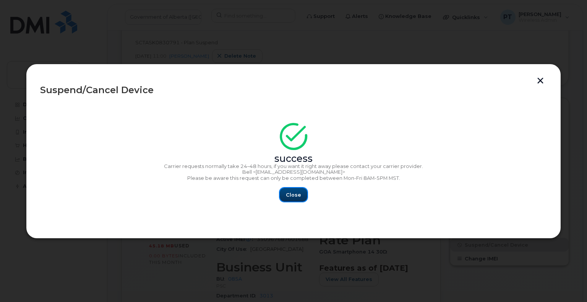
click at [295, 198] on span "Close" at bounding box center [293, 194] width 15 height 7
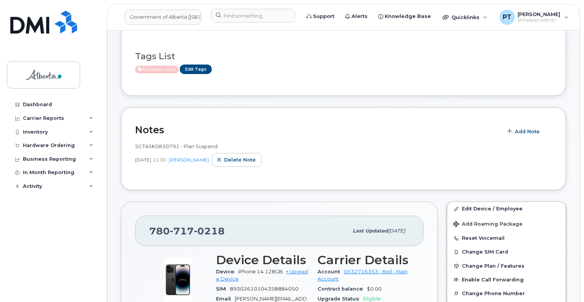
scroll to position [38, 0]
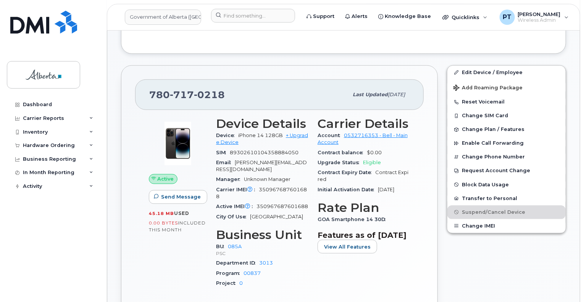
scroll to position [229, 0]
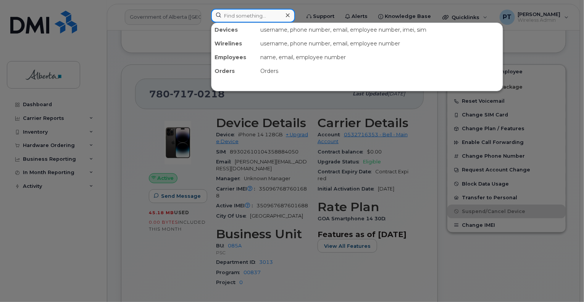
click at [238, 18] on input at bounding box center [253, 16] width 84 height 14
type input "7802338235"
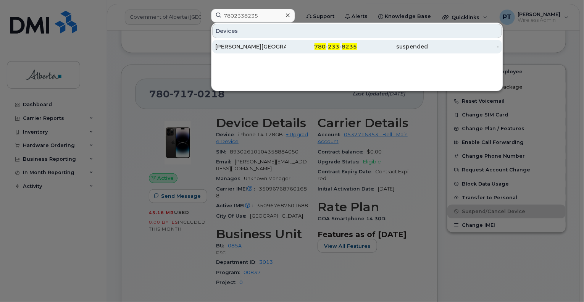
click at [244, 44] on div "[PERSON_NAME][GEOGRAPHIC_DATA]" at bounding box center [250, 47] width 71 height 8
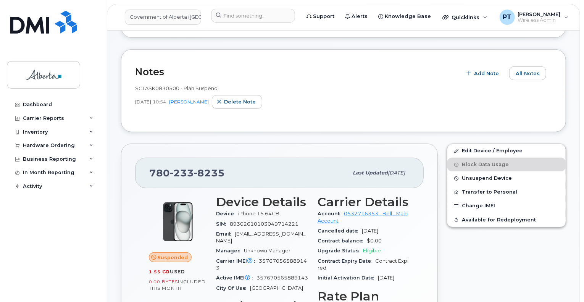
scroll to position [191, 0]
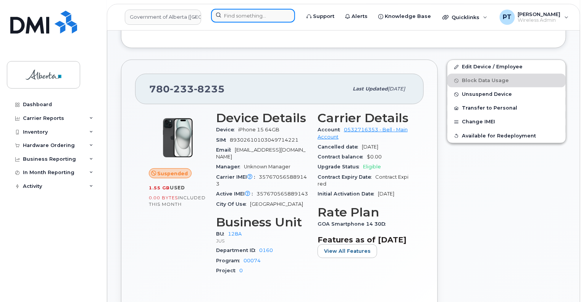
click at [244, 18] on input at bounding box center [253, 16] width 84 height 14
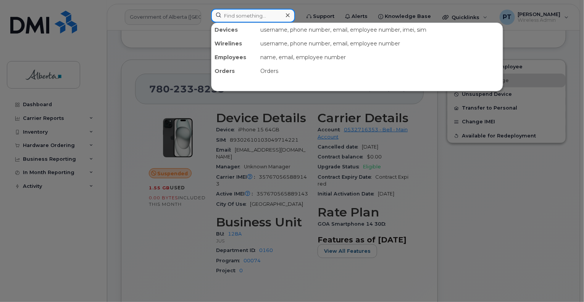
paste input "7807170218"
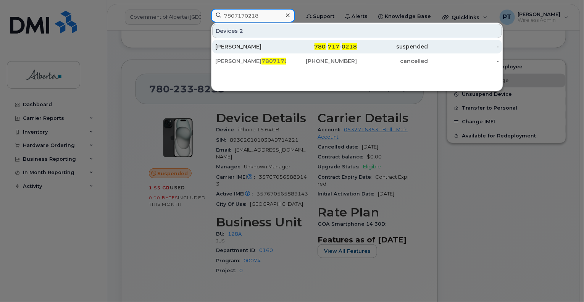
type input "7807170218"
click at [240, 43] on div "[PERSON_NAME]" at bounding box center [250, 47] width 71 height 8
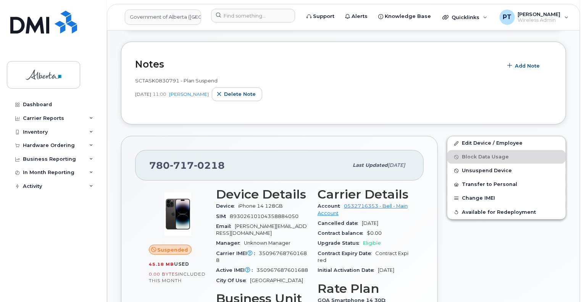
scroll to position [191, 0]
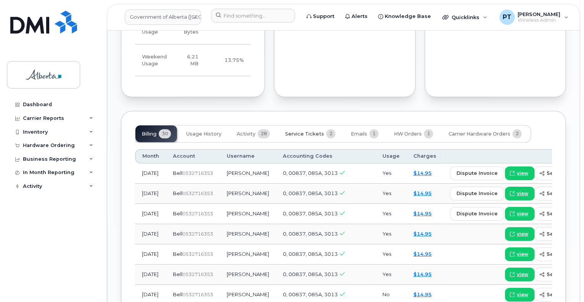
click at [307, 138] on span "Service Tickets" at bounding box center [304, 134] width 39 height 6
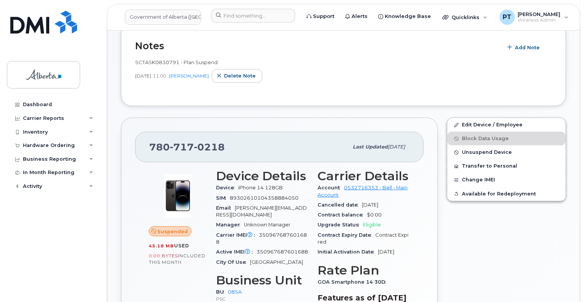
scroll to position [0, 0]
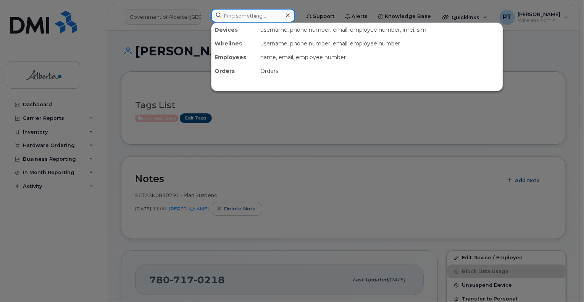
click at [233, 19] on input at bounding box center [253, 16] width 84 height 14
paste input "5877834124"
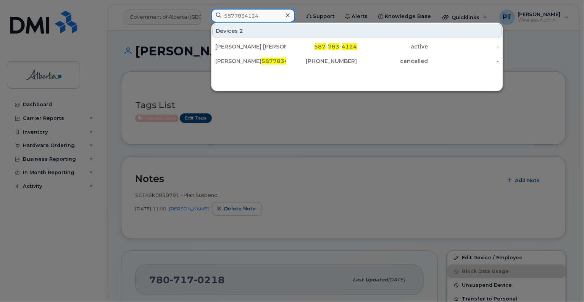
type input "5877834124"
click at [234, 47] on div "[PERSON_NAME] [PERSON_NAME]" at bounding box center [250, 47] width 71 height 8
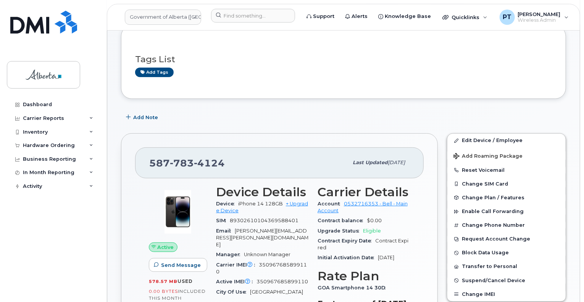
scroll to position [115, 0]
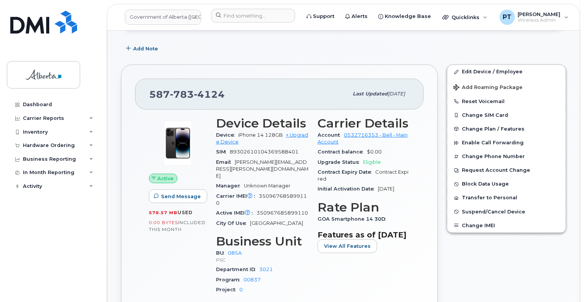
click at [284, 210] on span "350967685899110" at bounding box center [283, 213] width 52 height 6
copy span "350967685899110"
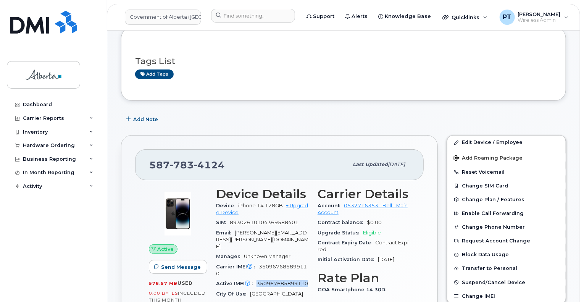
scroll to position [0, 0]
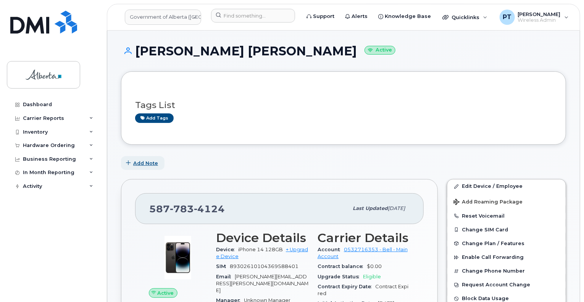
click at [147, 162] on span "Add Note" at bounding box center [145, 163] width 25 height 7
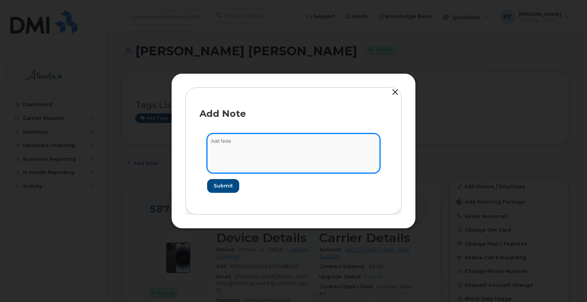
click at [248, 140] on textarea at bounding box center [293, 153] width 173 height 39
paste textarea "SCTASK0830828"
click at [362, 146] on textarea "SCTASK0830828 - Plan Suspend. Also updated user name from" at bounding box center [293, 153] width 173 height 39
paste textarea "[PERSON_NAME] [PERSON_NAME]"
click at [254, 146] on textarea "SCTASK0830828 - Plan Suspend. Also updated user name from [PERSON_NAME] [PERSON…" at bounding box center [293, 153] width 173 height 39
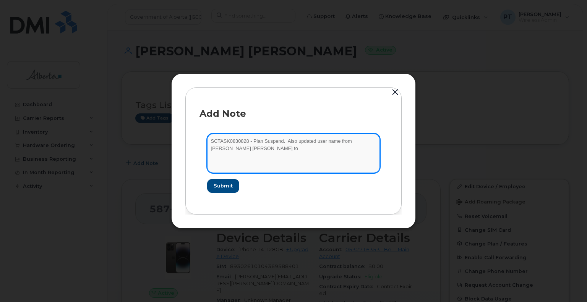
paste textarea "TAS Consultant Vacant"
click at [371, 149] on textarea "SCTASK0830828 - Plan Suspend. Also updated user name from [PERSON_NAME] [PERSON…" at bounding box center [293, 153] width 173 height 39
paste textarea "[PERSON_NAME][EMAIL_ADDRESS][PERSON_NAME][DOMAIN_NAME]"
type textarea "SCTASK0830828 - Plan Suspend. Also updated user name from [PERSON_NAME] [PERSON…"
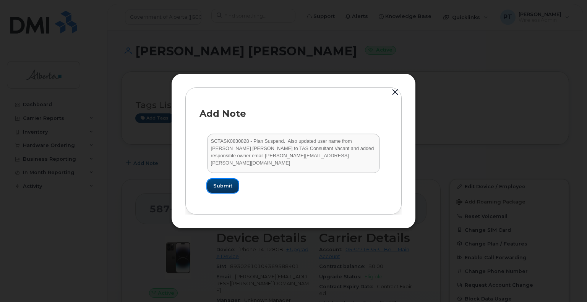
click at [218, 182] on span "Submit" at bounding box center [222, 185] width 19 height 7
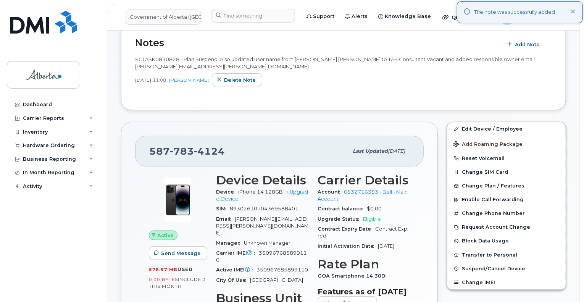
scroll to position [153, 0]
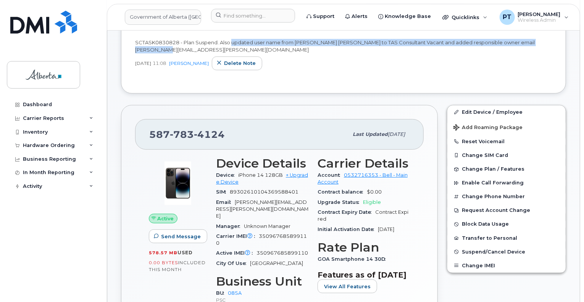
drag, startPoint x: 232, startPoint y: 42, endPoint x: 201, endPoint y: 50, distance: 32.7
click at [201, 50] on div "SCTASK0830828 - Plan Suspend. Also updated user name from [PERSON_NAME] [PERSON…" at bounding box center [343, 46] width 417 height 14
copy span "updated user name from [PERSON_NAME] [PERSON_NAME] to TAS Consultant Vacant and…"
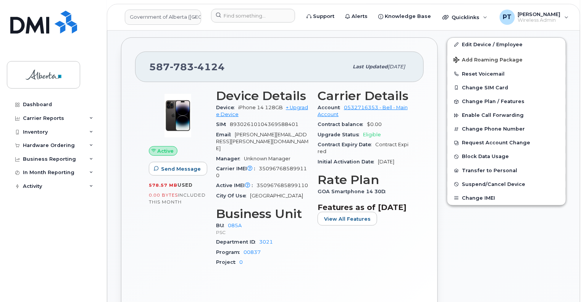
scroll to position [229, 0]
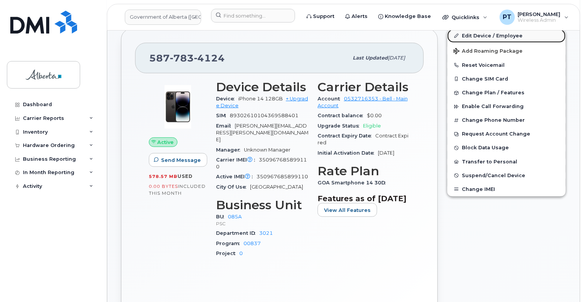
click at [479, 35] on link "Edit Device / Employee" at bounding box center [507, 36] width 118 height 14
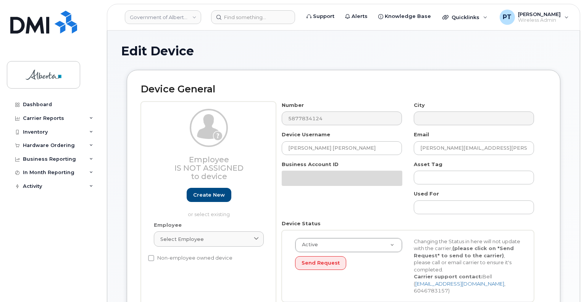
select select "4749745"
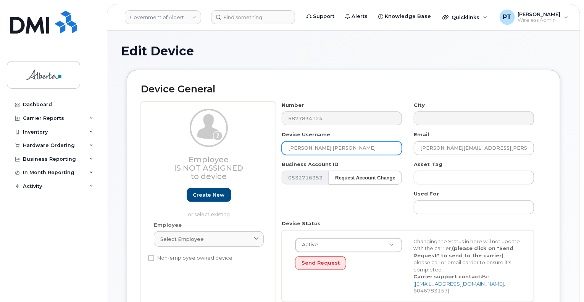
drag, startPoint x: 344, startPoint y: 149, endPoint x: 203, endPoint y: 154, distance: 141.0
click at [203, 154] on div "Employee Is not assigned to device Create new or select existing Employee Selec…" at bounding box center [344, 205] width 406 height 206
paste input "TAS Consultant Vacant"
type input "TAS Consultant Vacant"
drag, startPoint x: 495, startPoint y: 149, endPoint x: 394, endPoint y: 151, distance: 101.2
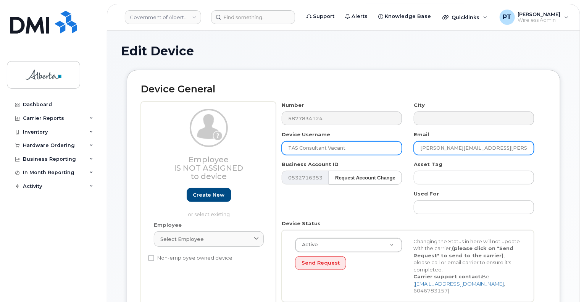
click at [394, 151] on div "Number 5877834124 City Device Username TAS Consultant Vacant Email [PERSON_NAME…" at bounding box center [408, 205] width 264 height 206
paste input "[PERSON_NAME].[PERSON_NAME]"
type input "[PERSON_NAME][EMAIL_ADDRESS][PERSON_NAME][DOMAIN_NAME]"
click at [369, 146] on input "TAS Consultant Vacant" at bounding box center [342, 148] width 120 height 14
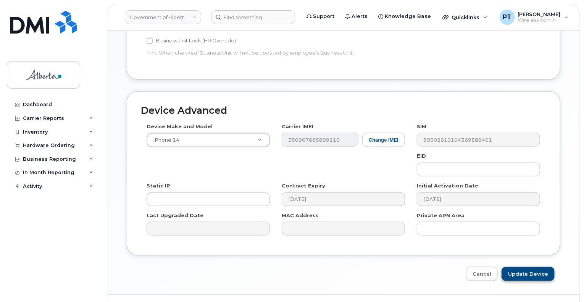
scroll to position [382, 0]
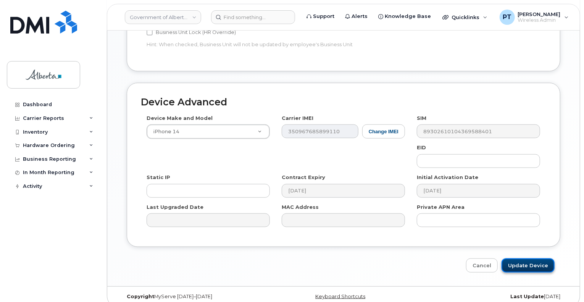
click at [519, 260] on input "Update Device" at bounding box center [528, 266] width 53 height 14
type input "Saving..."
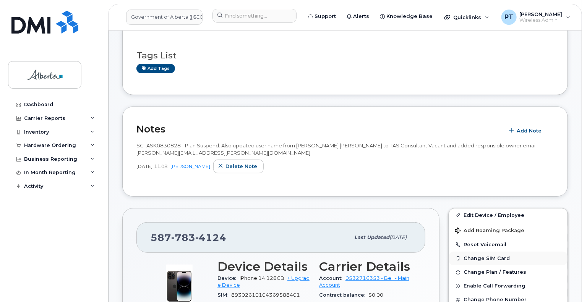
scroll to position [229, 0]
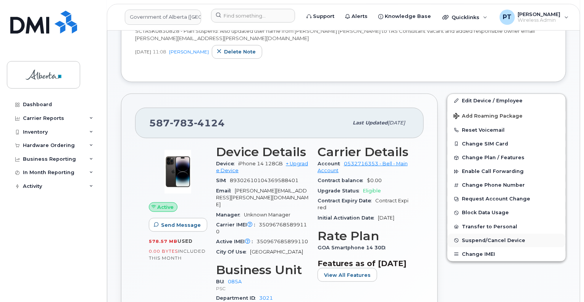
click at [480, 243] on button "Suspend/Cancel Device" at bounding box center [507, 241] width 118 height 14
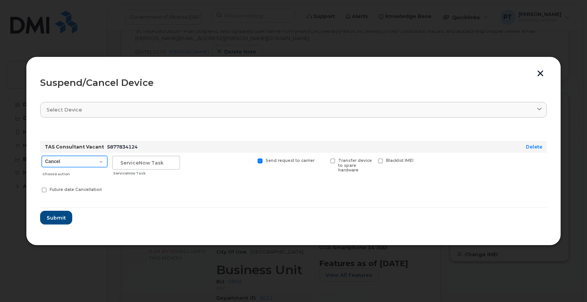
click at [59, 162] on select "Cancel Suspend - Extend Suspension Suspend - Reduced Rate Suspend - Lost Device…" at bounding box center [75, 161] width 66 height 11
select select "[object Object]"
click at [42, 156] on select "Cancel Suspend - Extend Suspension Suspend - Reduced Rate Suspend - Lost Device…" at bounding box center [75, 161] width 66 height 11
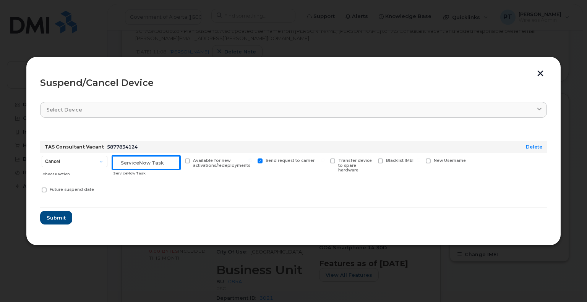
click at [147, 165] on input "text" at bounding box center [146, 163] width 68 height 14
paste input "SCTASK0830828"
type input "SCTASK0830828 Suspend"
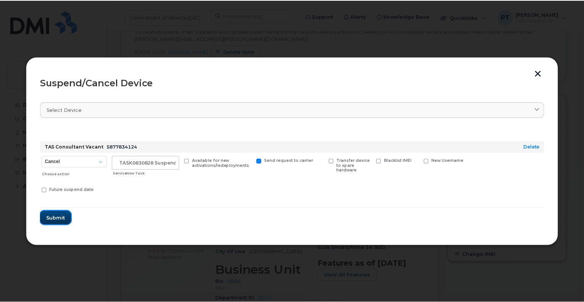
scroll to position [0, 0]
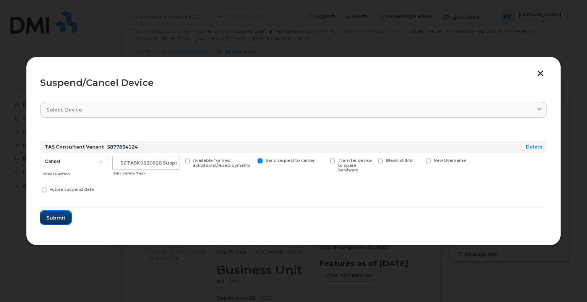
click at [57, 217] on span "Submit" at bounding box center [55, 217] width 19 height 7
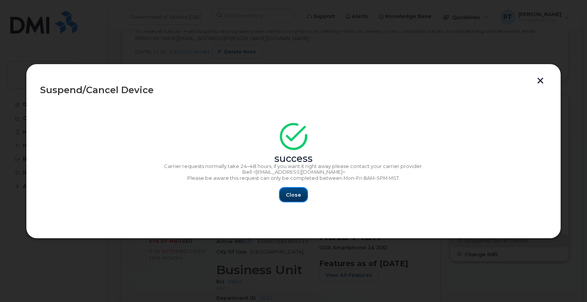
click at [301, 201] on button "Close" at bounding box center [294, 195] width 28 height 14
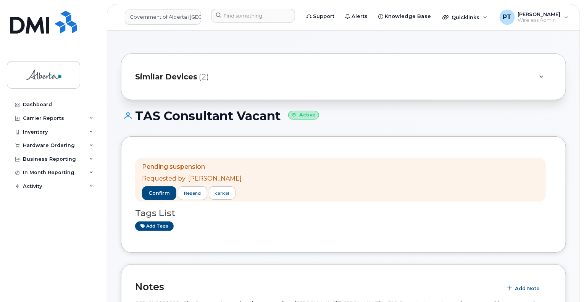
click at [424, 126] on div "TAS Consultant Vacant Active" at bounding box center [343, 122] width 445 height 27
